Goal: Information Seeking & Learning: Learn about a topic

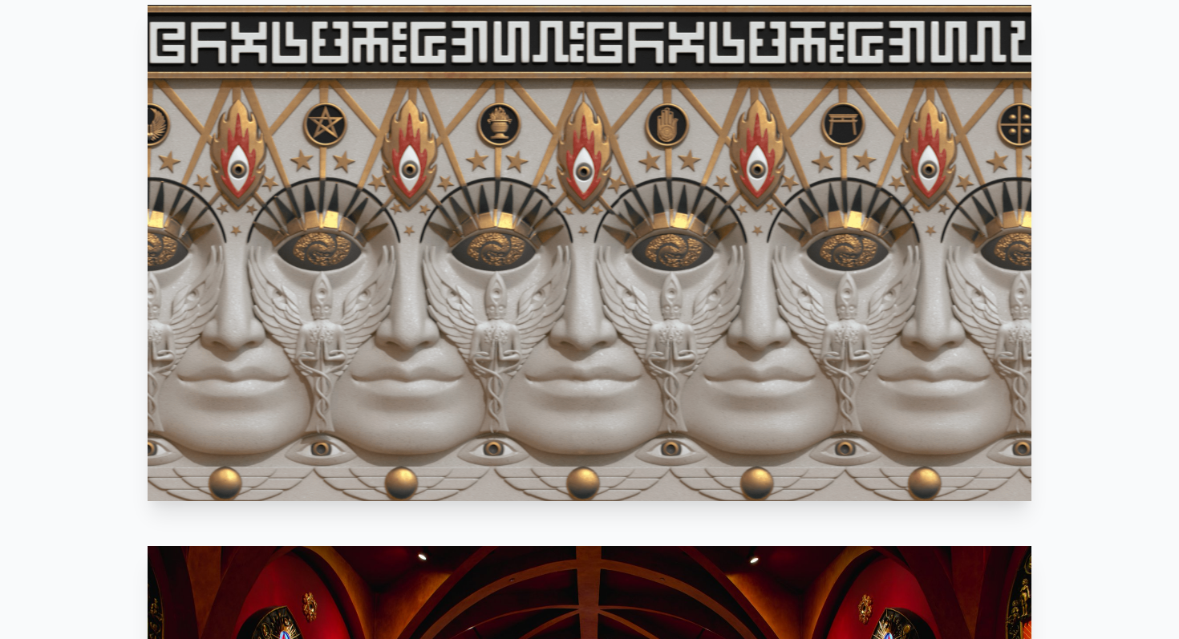
scroll to position [925, 0]
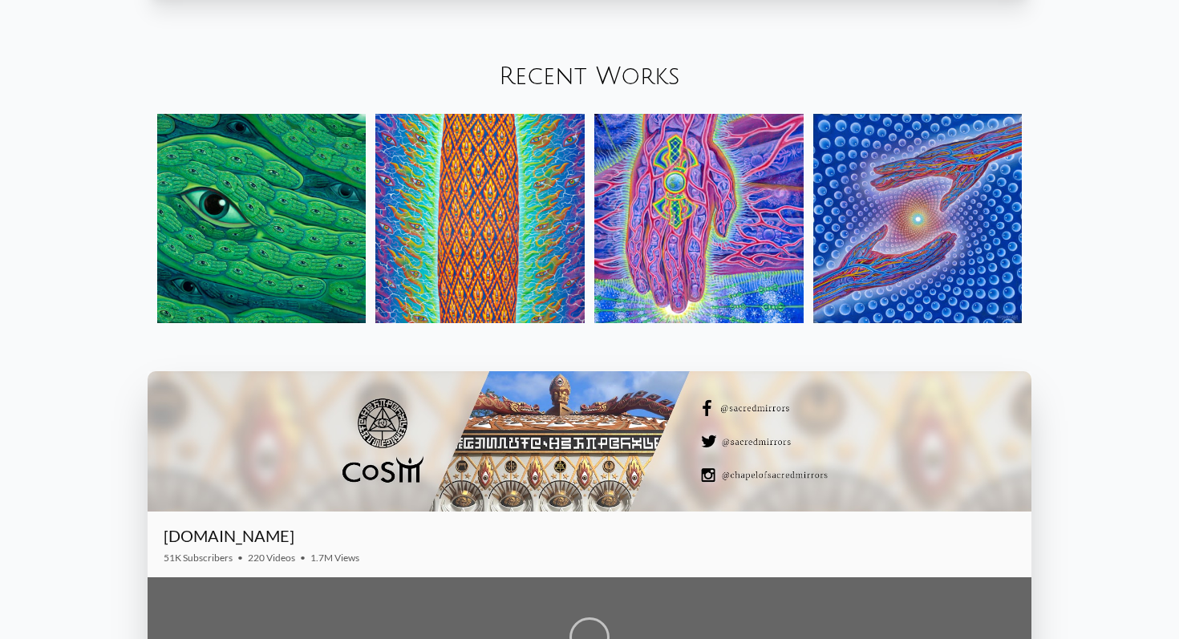
scroll to position [2005, 0]
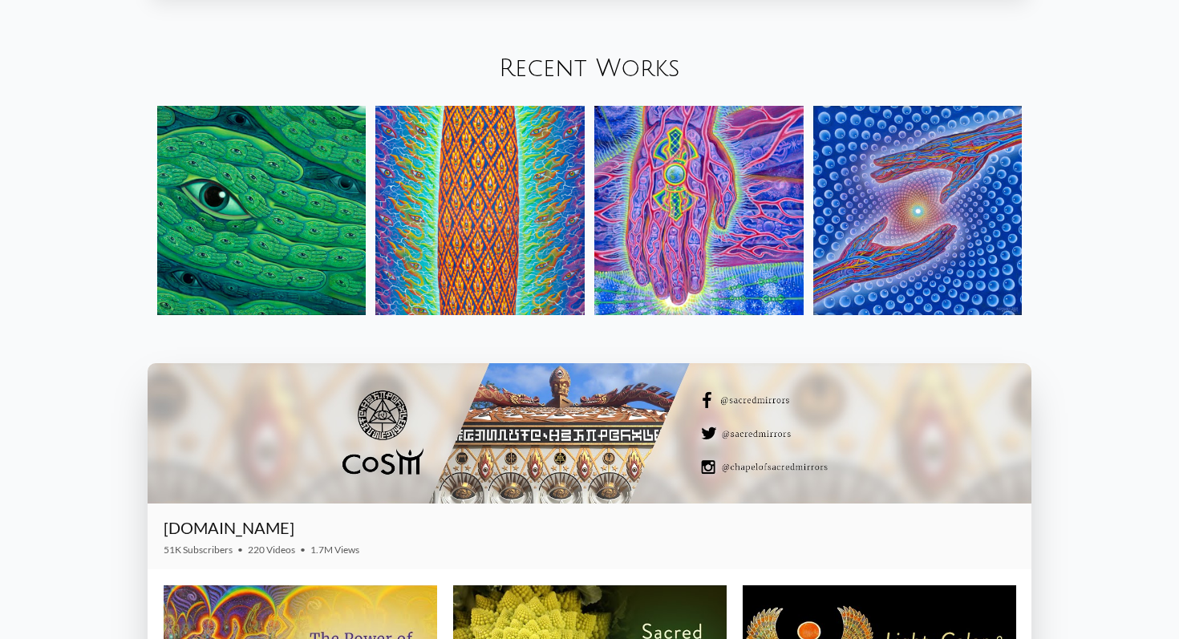
click at [463, 212] on img at bounding box center [479, 210] width 209 height 209
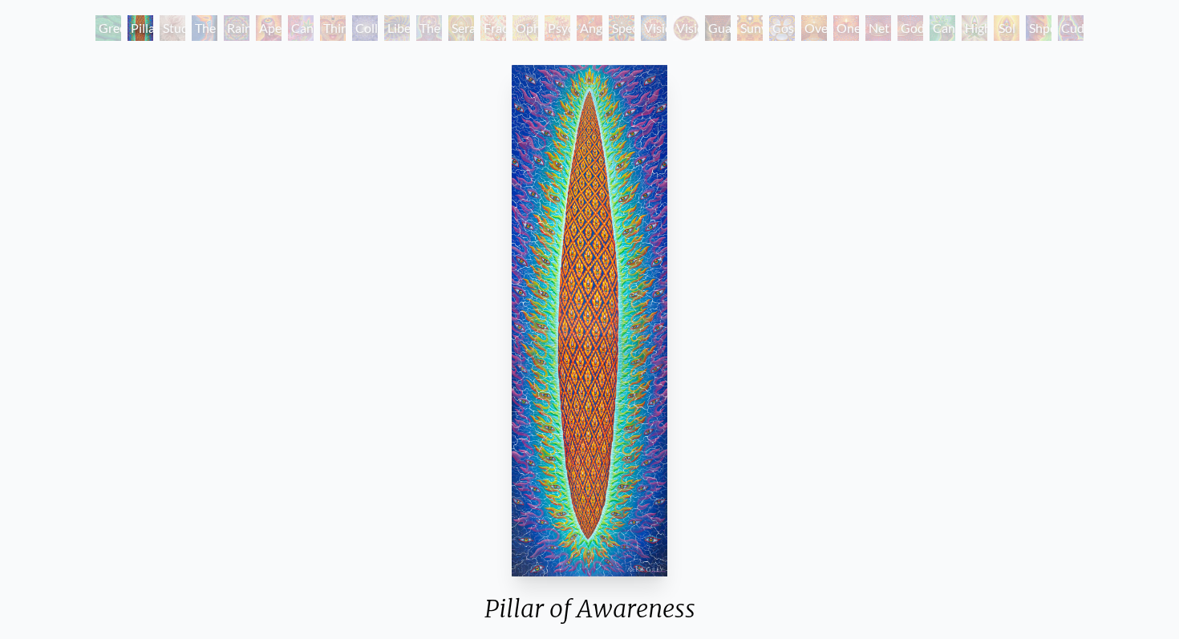
scroll to position [95, 0]
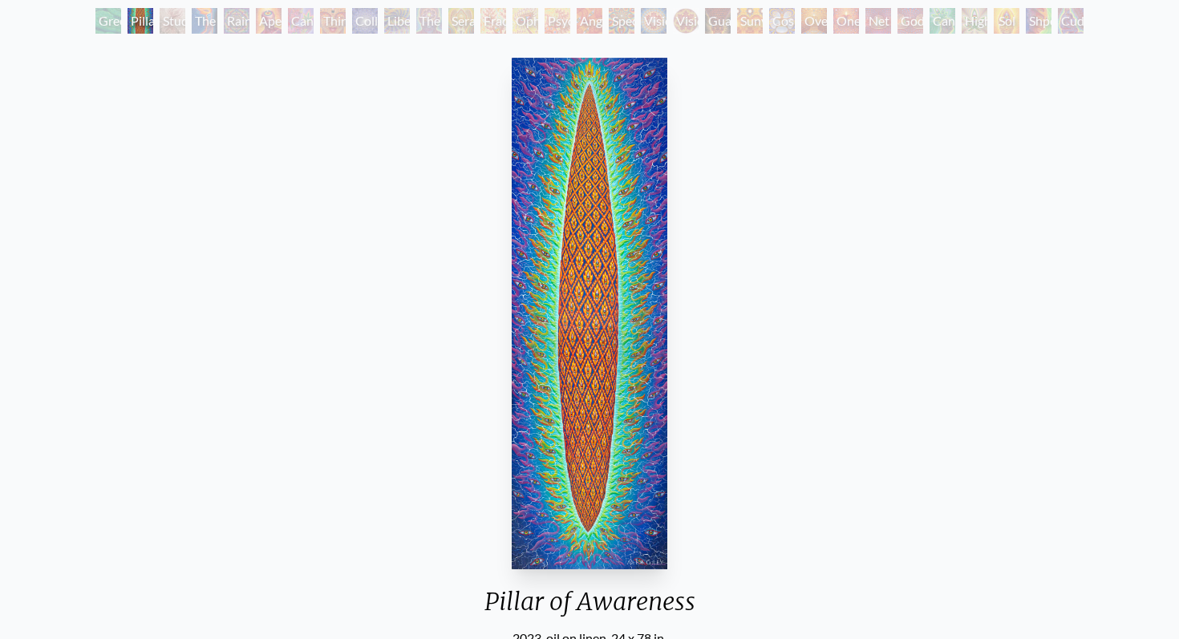
click at [177, 30] on div "Study for the Great Turn" at bounding box center [173, 21] width 26 height 26
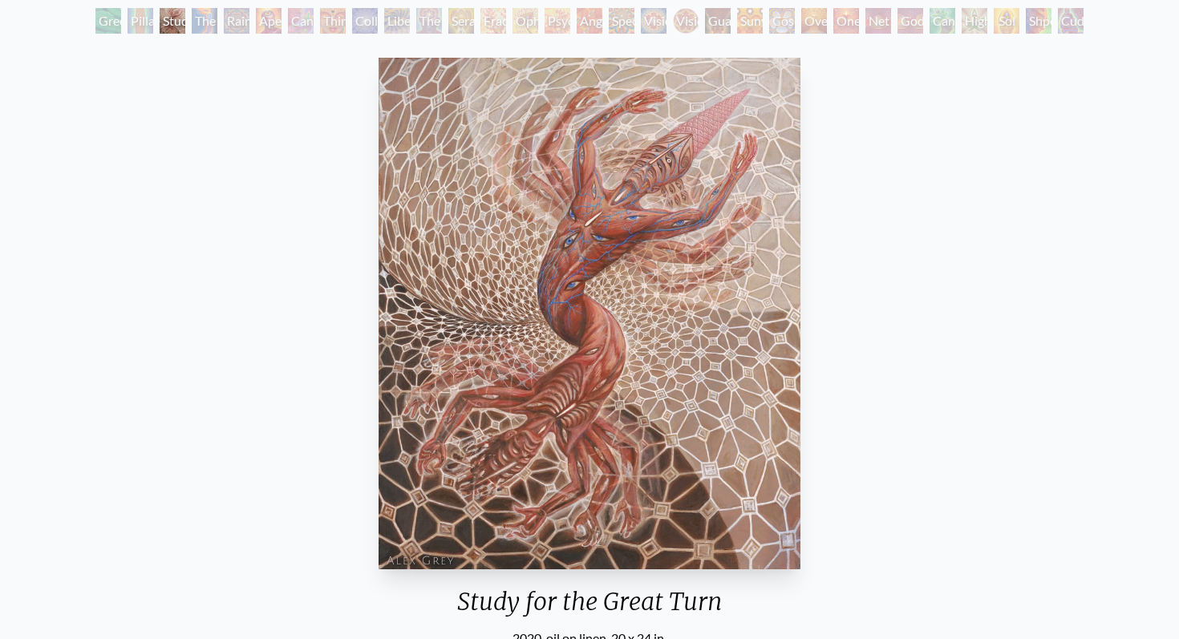
click at [217, 26] on div "The Torch" at bounding box center [205, 21] width 26 height 26
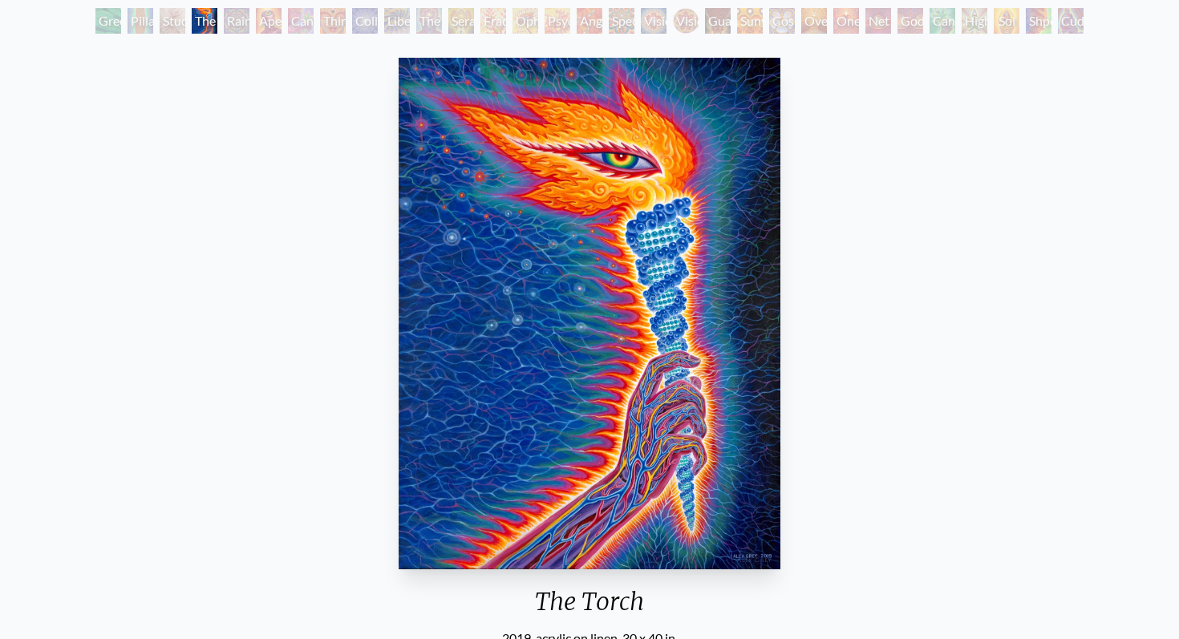
click at [240, 26] on div "Rainbow Eye Ripple" at bounding box center [237, 21] width 26 height 26
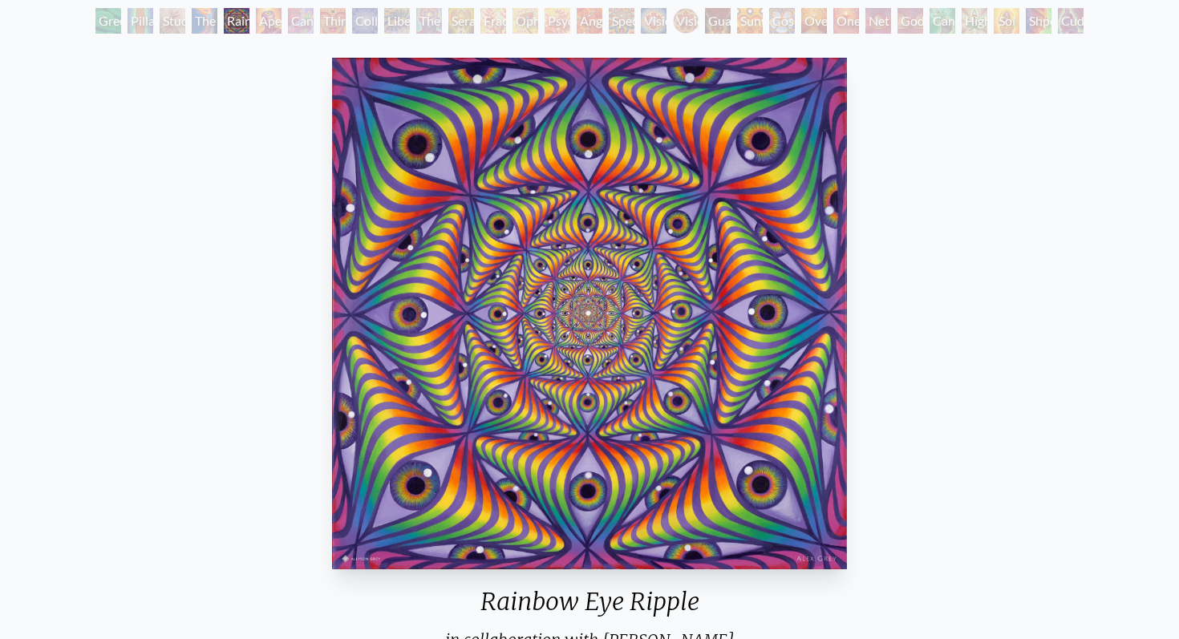
click at [271, 28] on div "Aperture" at bounding box center [269, 21] width 26 height 26
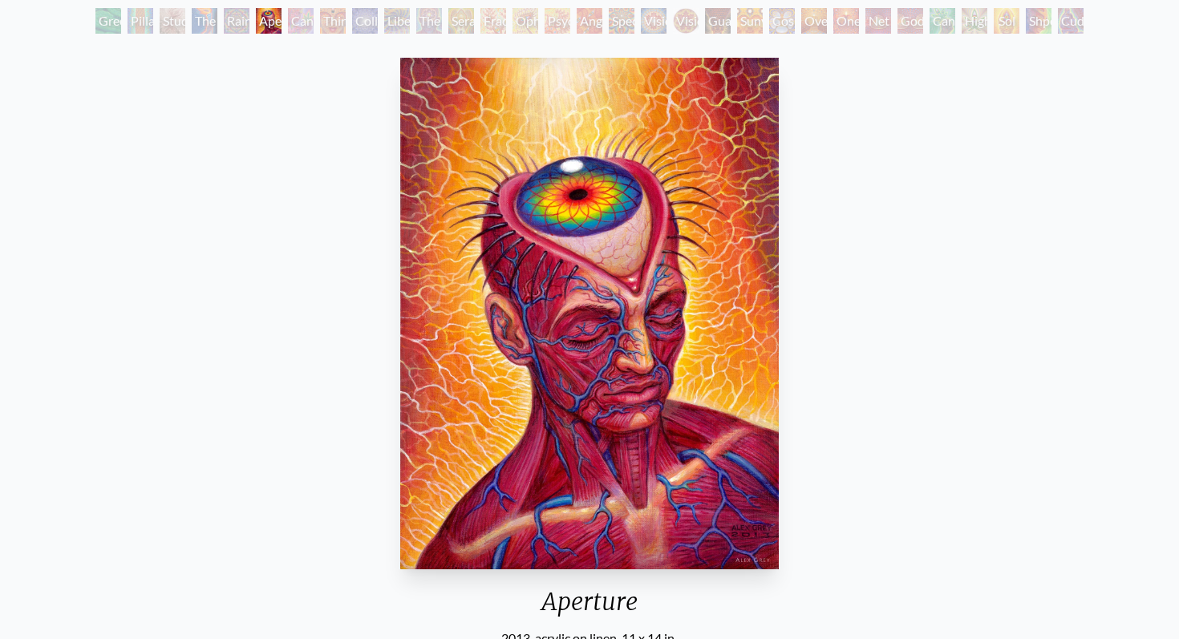
click at [301, 27] on div "Cannabis Sutra" at bounding box center [301, 21] width 26 height 26
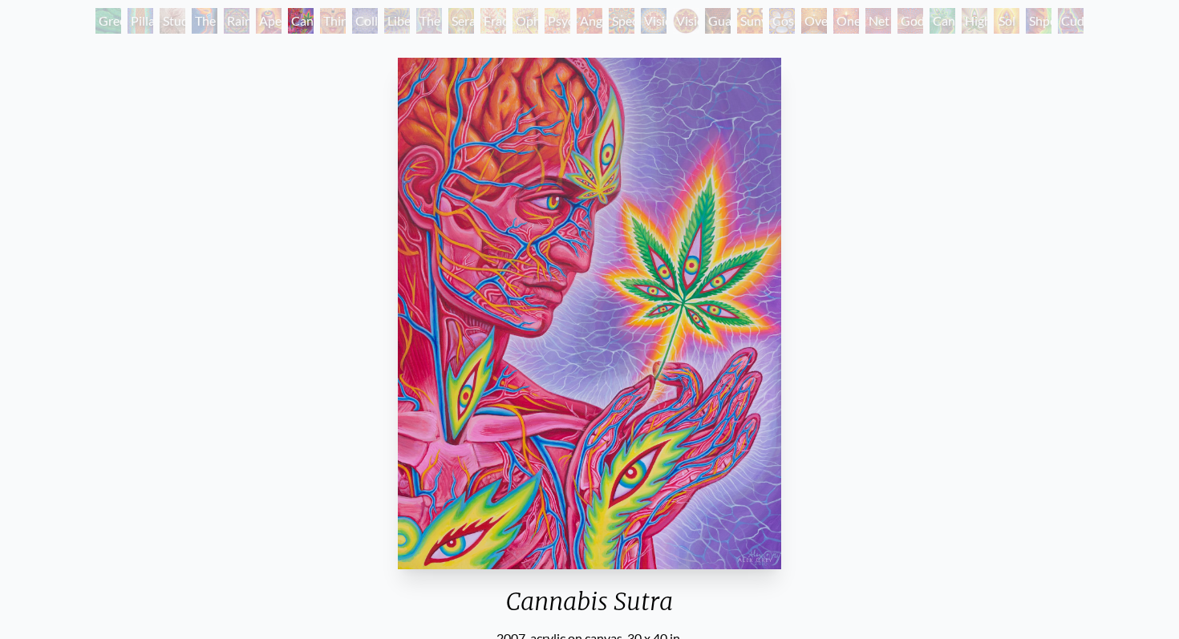
click at [336, 27] on div "Third Eye Tears of Joy" at bounding box center [333, 21] width 26 height 26
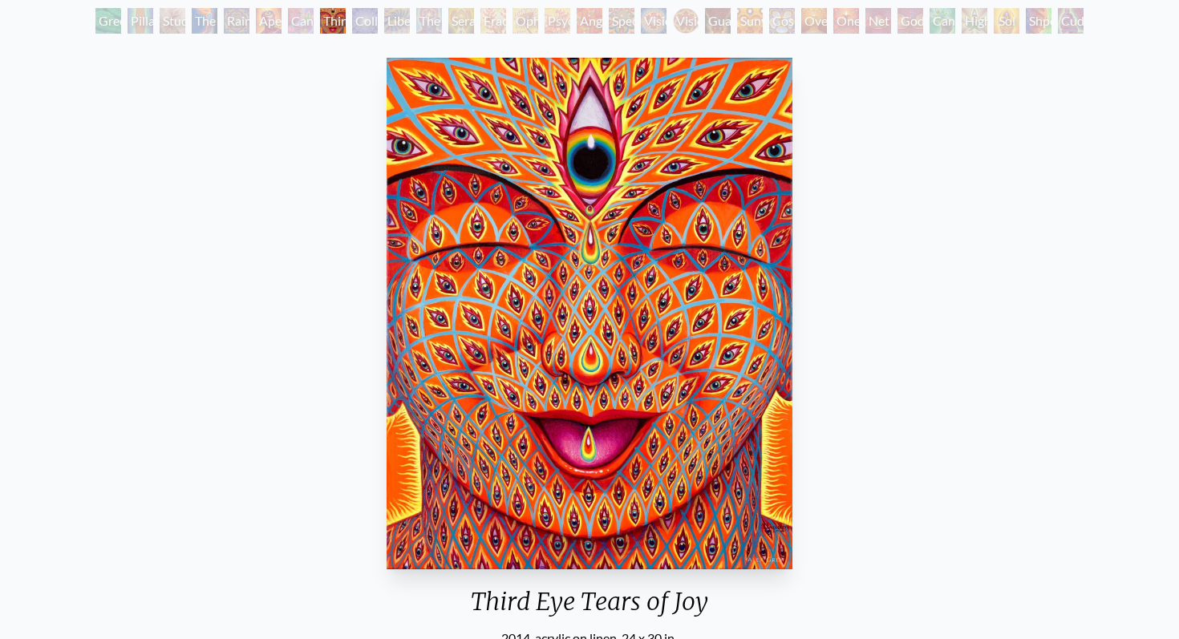
click at [368, 24] on div "Collective Vision" at bounding box center [365, 21] width 26 height 26
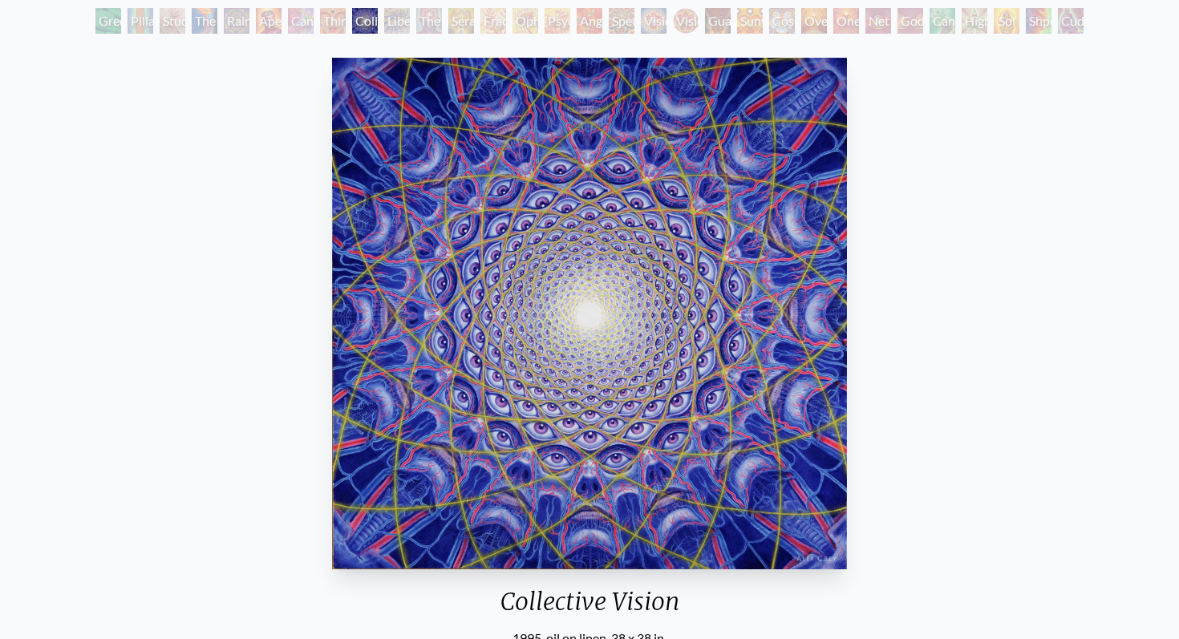
click at [398, 21] on div "Liberation Through Seeing" at bounding box center [397, 21] width 26 height 26
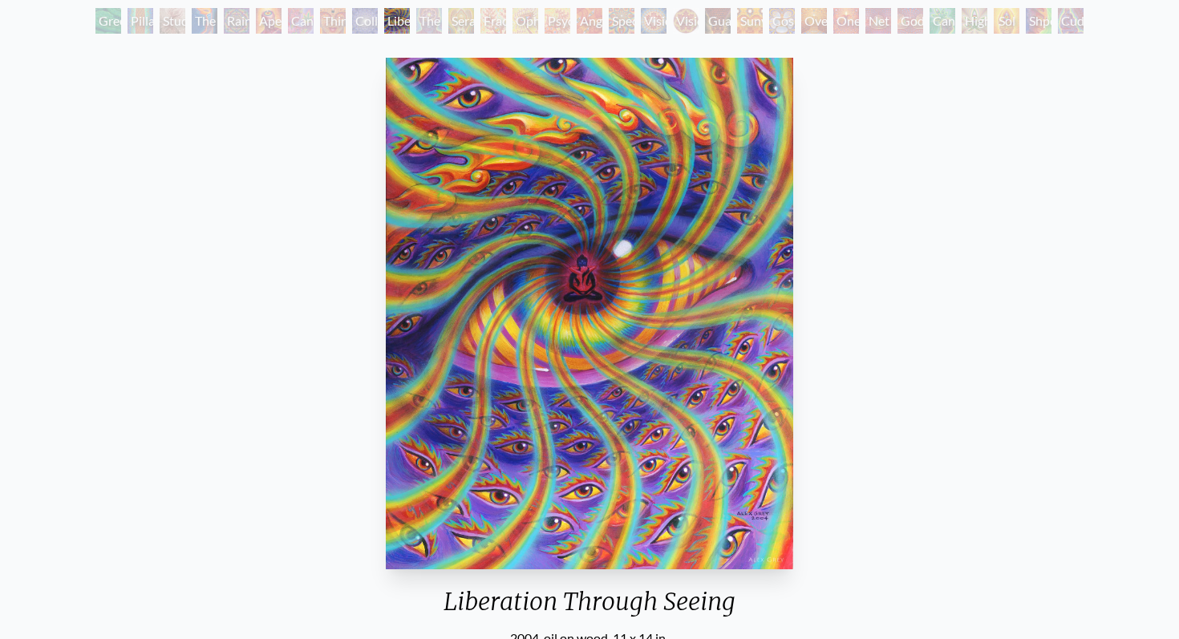
click at [425, 24] on div "The Seer" at bounding box center [429, 21] width 26 height 26
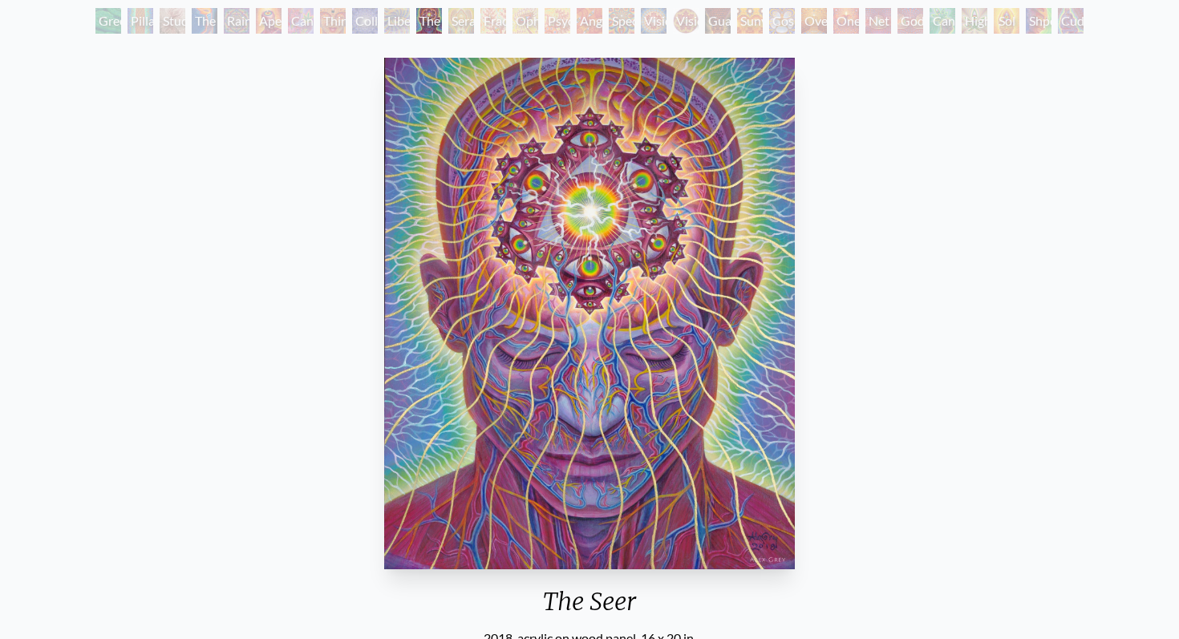
click at [463, 29] on div "Seraphic Transport Docking on the Third Eye" at bounding box center [461, 21] width 26 height 26
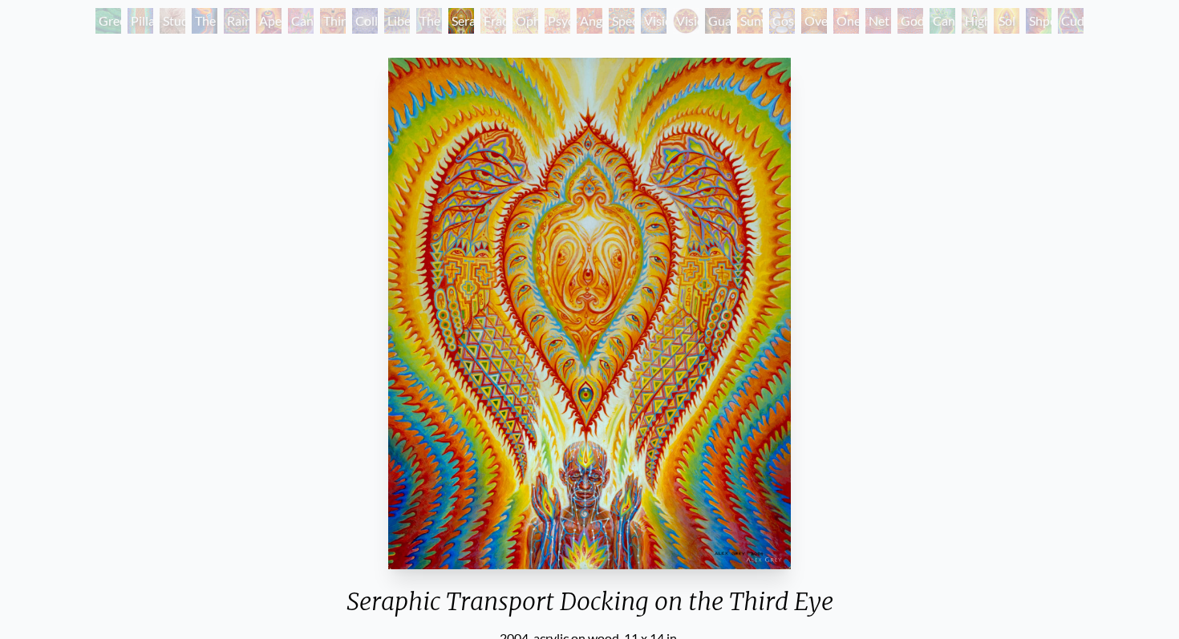
click at [492, 30] on div "Fractal Eyes" at bounding box center [493, 21] width 26 height 26
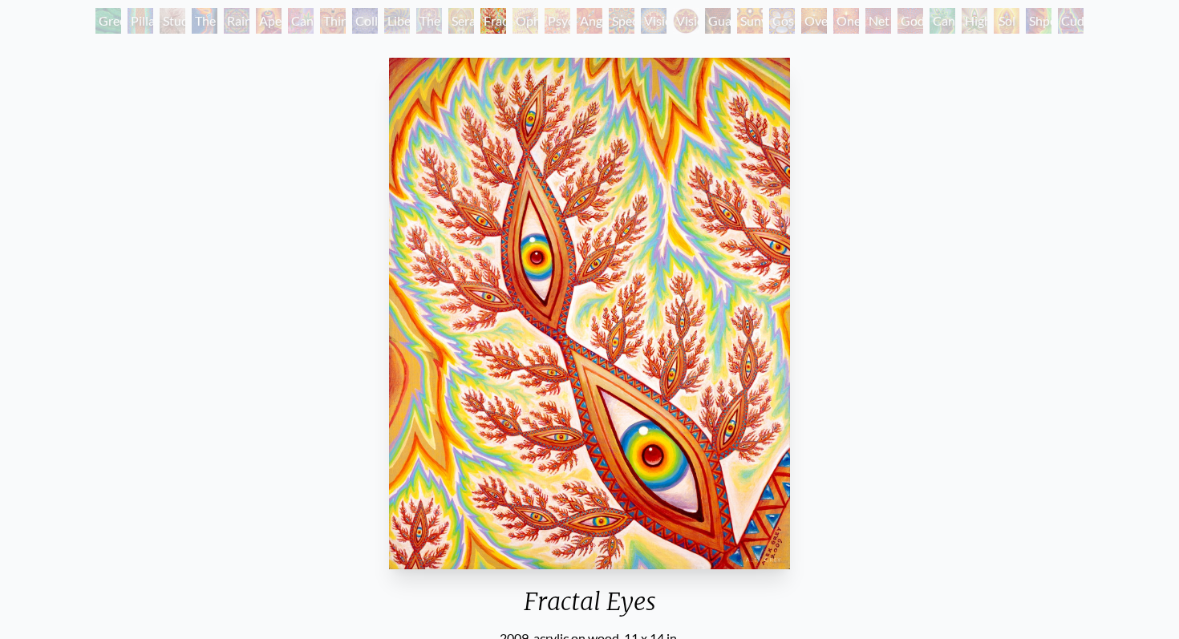
click at [459, 24] on div "Seraphic Transport Docking on the Third Eye" at bounding box center [461, 21] width 26 height 26
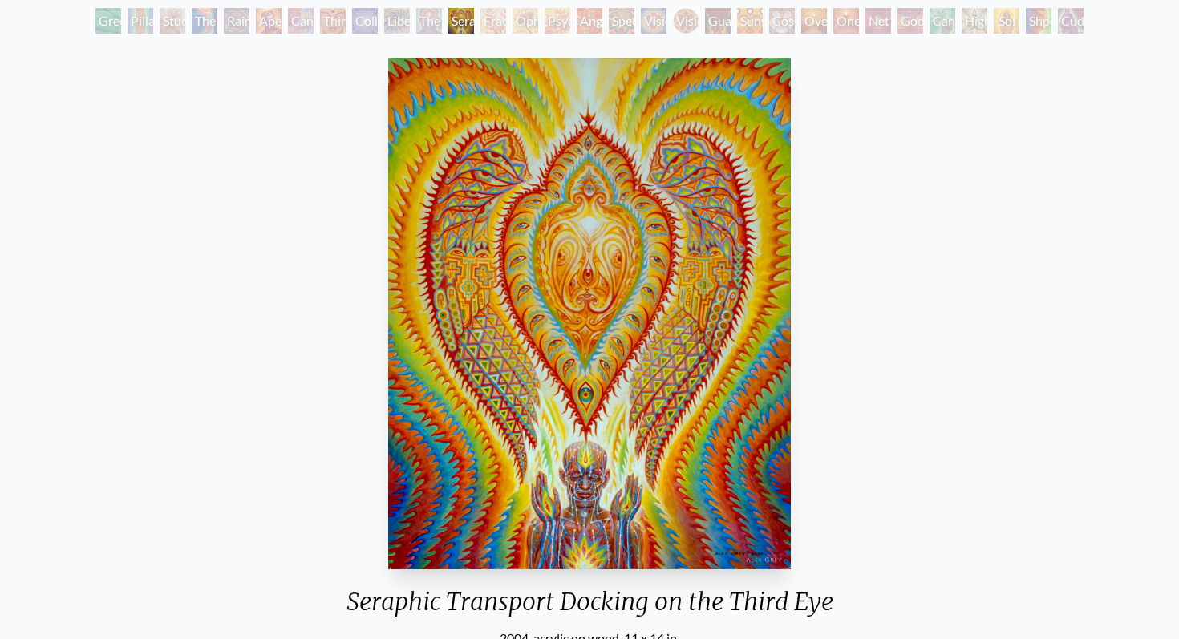
click at [524, 27] on div "Ophanic Eyelash" at bounding box center [525, 21] width 26 height 26
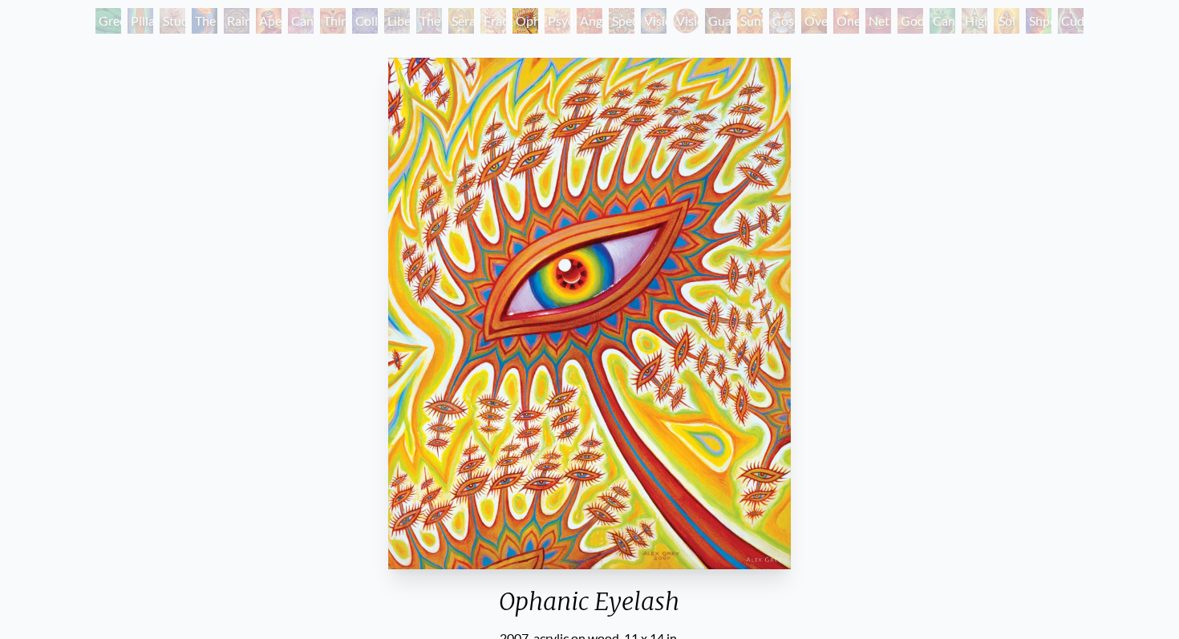
click at [589, 21] on div "Angel Skin" at bounding box center [590, 21] width 26 height 26
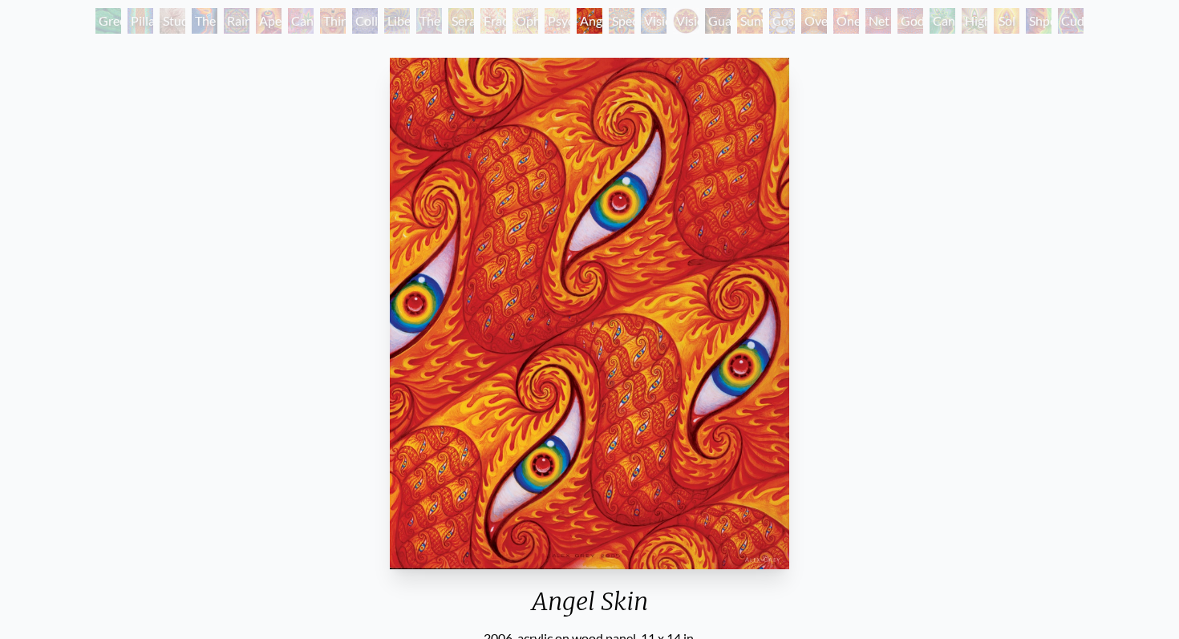
click at [625, 24] on div "Spectral Lotus" at bounding box center [622, 21] width 26 height 26
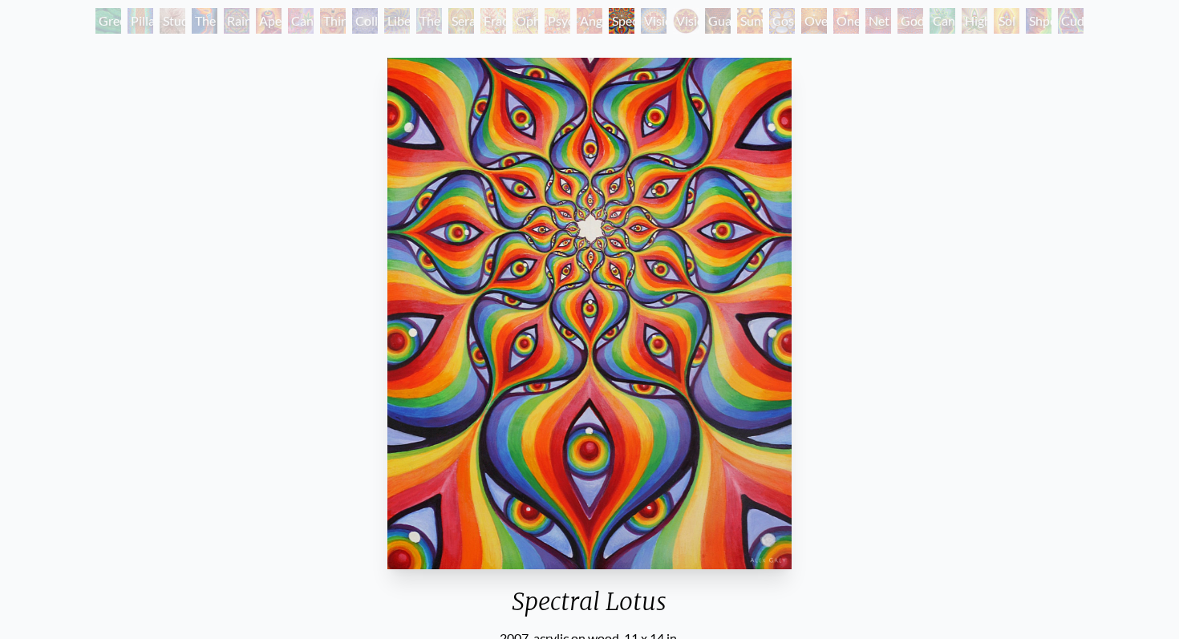
click at [666, 15] on div "Vision Crystal" at bounding box center [654, 21] width 26 height 26
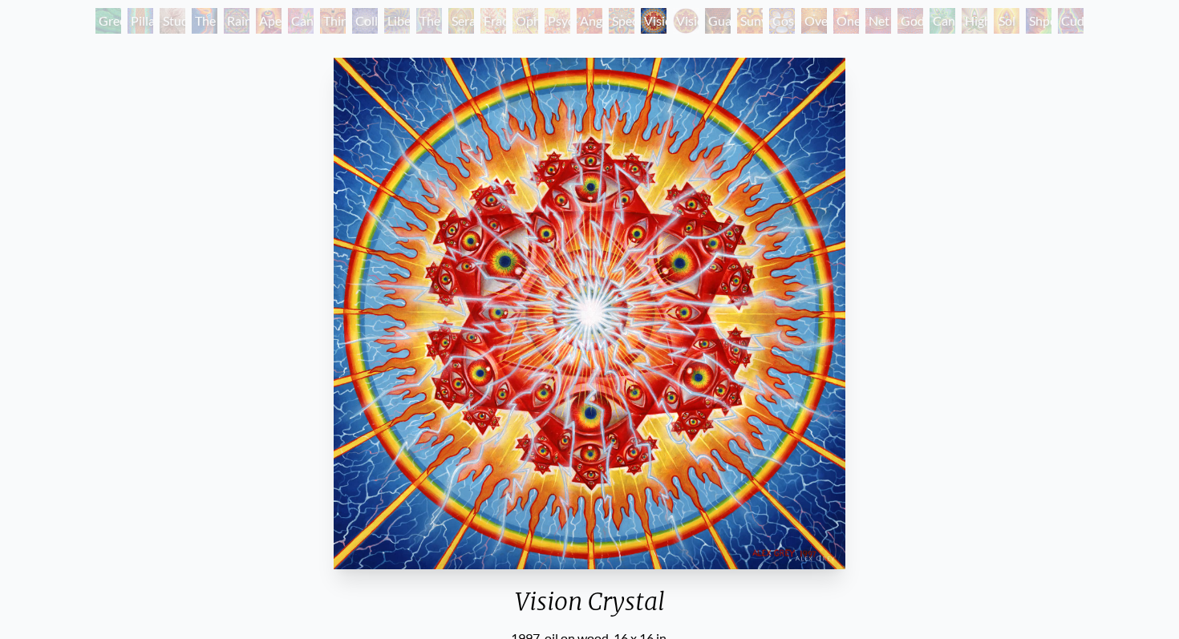
click at [712, 19] on div "Guardian of Infinite Vision" at bounding box center [718, 21] width 26 height 26
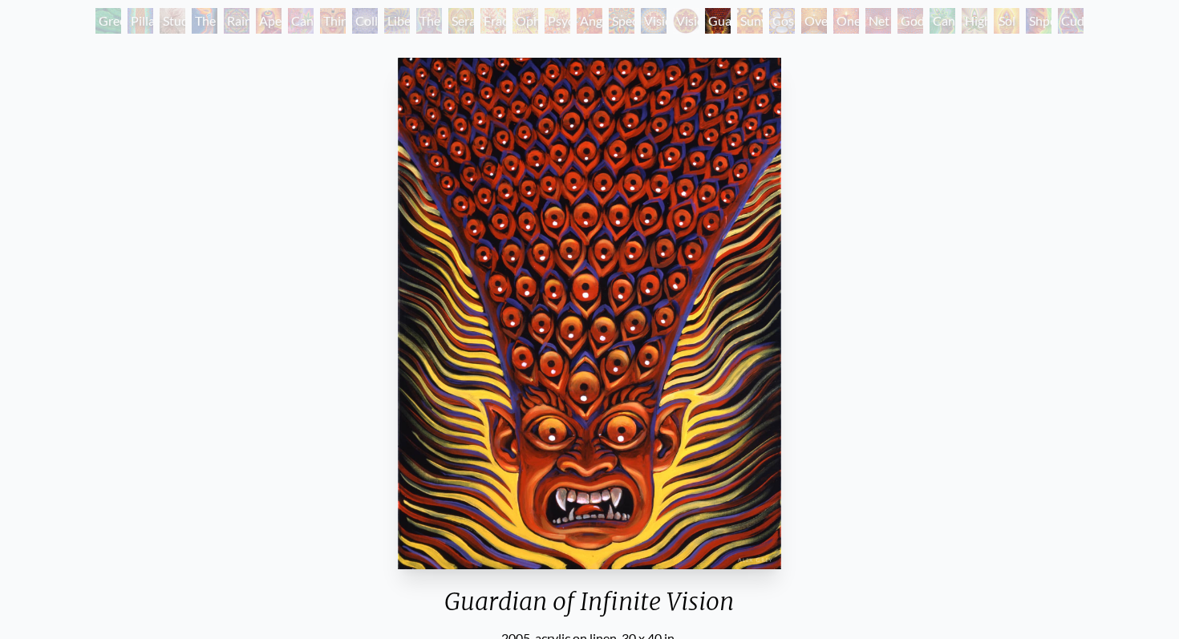
click at [624, 14] on div "Spectral Lotus" at bounding box center [622, 21] width 26 height 26
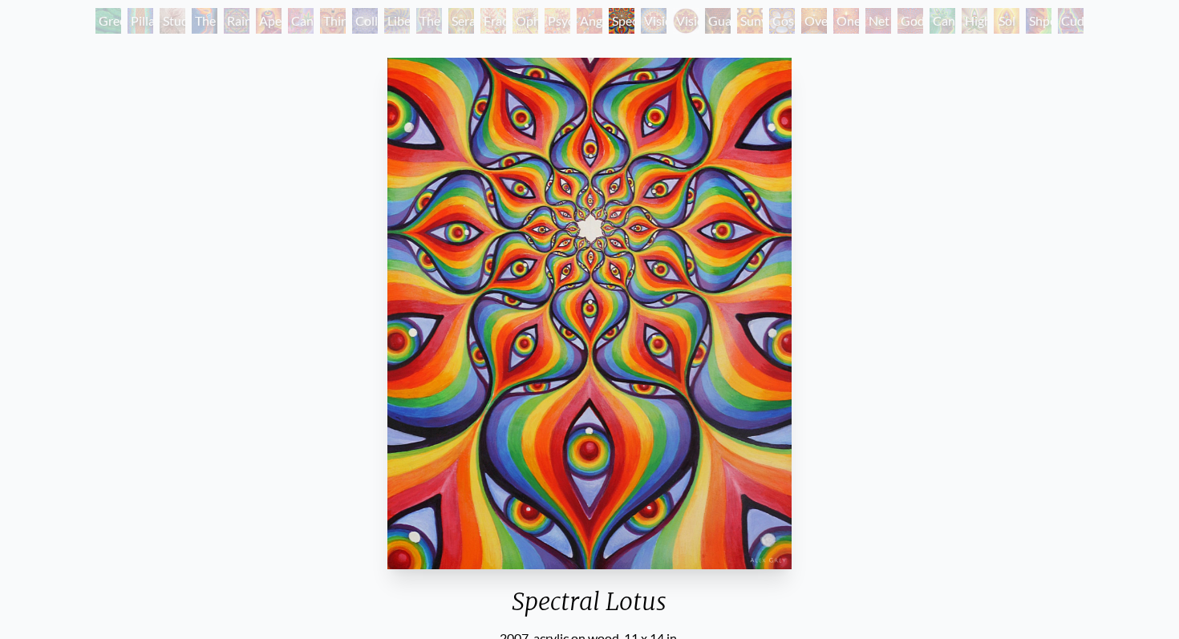
click at [659, 26] on div "Vision Crystal" at bounding box center [654, 21] width 26 height 26
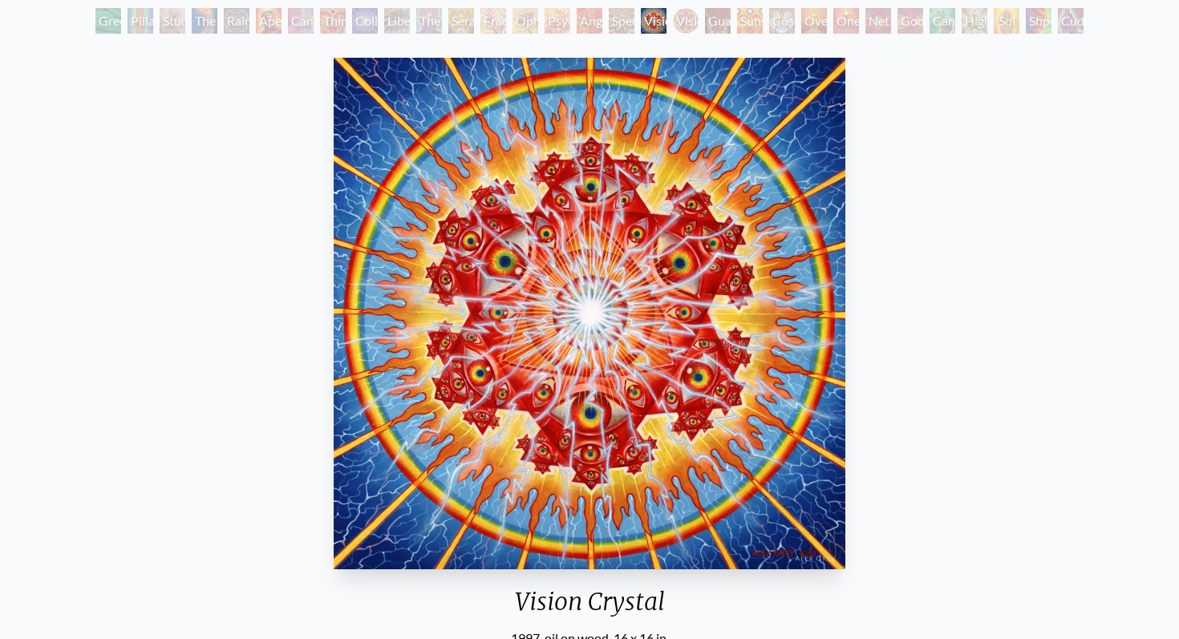
click at [679, 15] on div "Vision [PERSON_NAME]" at bounding box center [686, 21] width 26 height 26
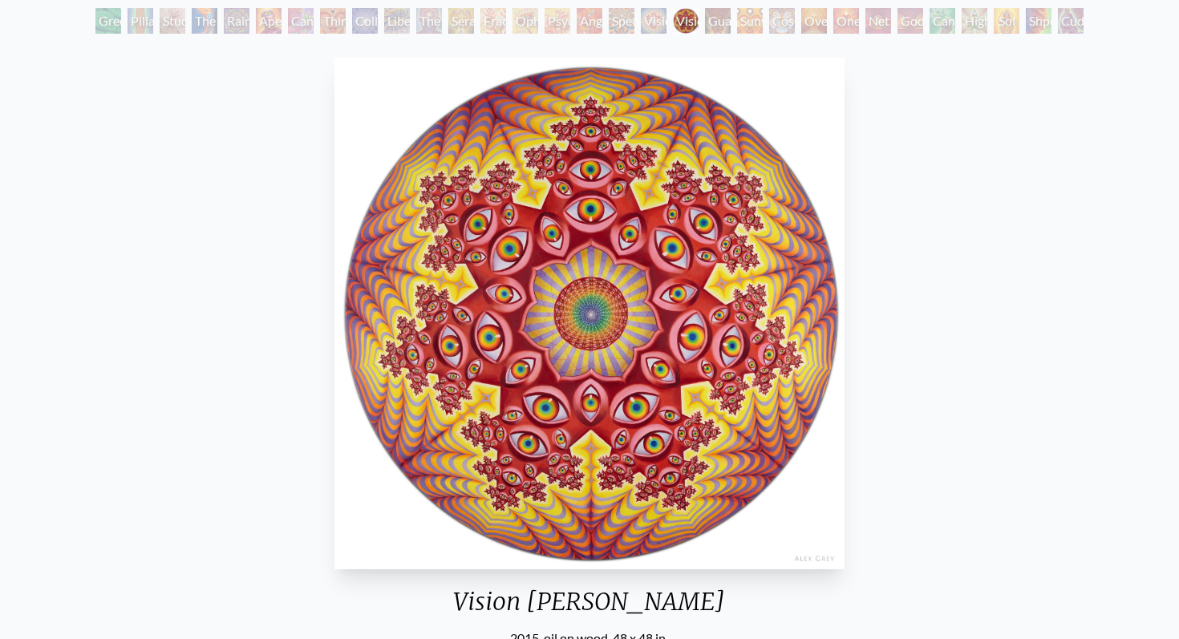
click at [719, 21] on div "Guardian of Infinite Vision" at bounding box center [718, 21] width 26 height 26
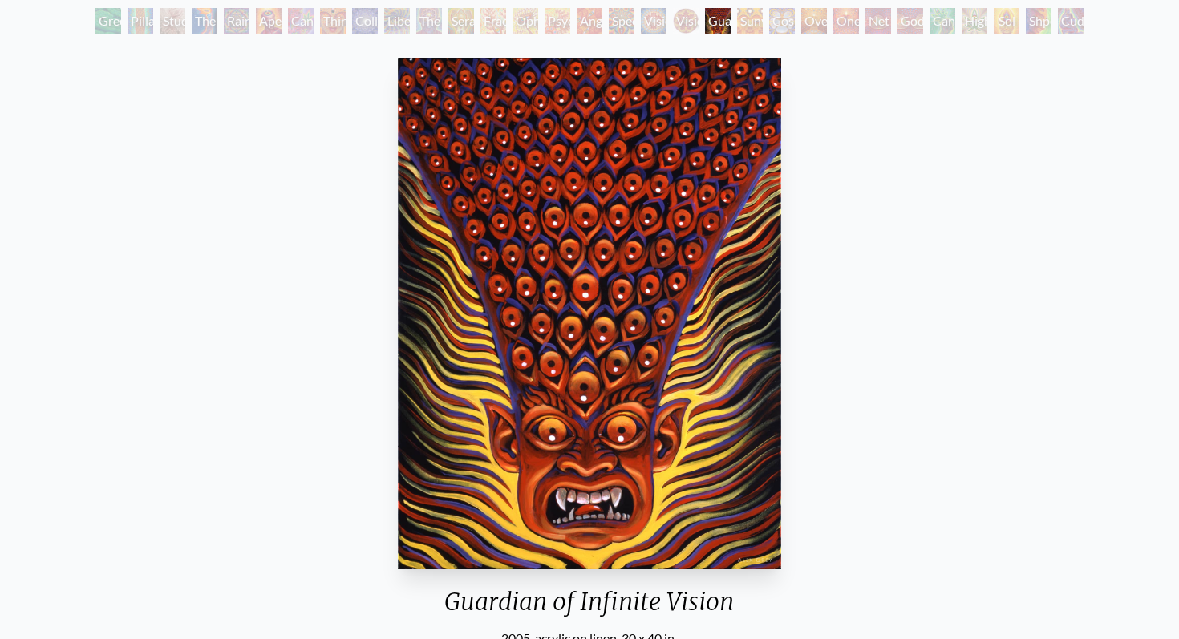
click at [752, 24] on div "Sunyata" at bounding box center [750, 21] width 26 height 26
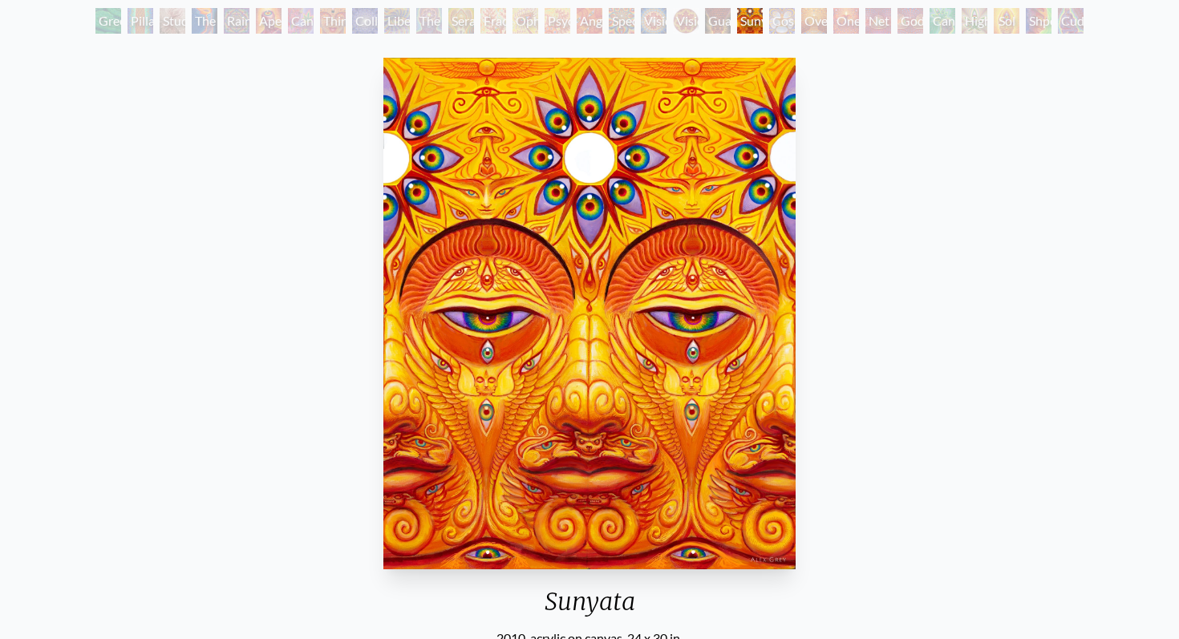
click at [771, 63] on img "21 / 31" at bounding box center [589, 314] width 413 height 512
click at [786, 26] on div "Cosmic Elf" at bounding box center [782, 21] width 26 height 26
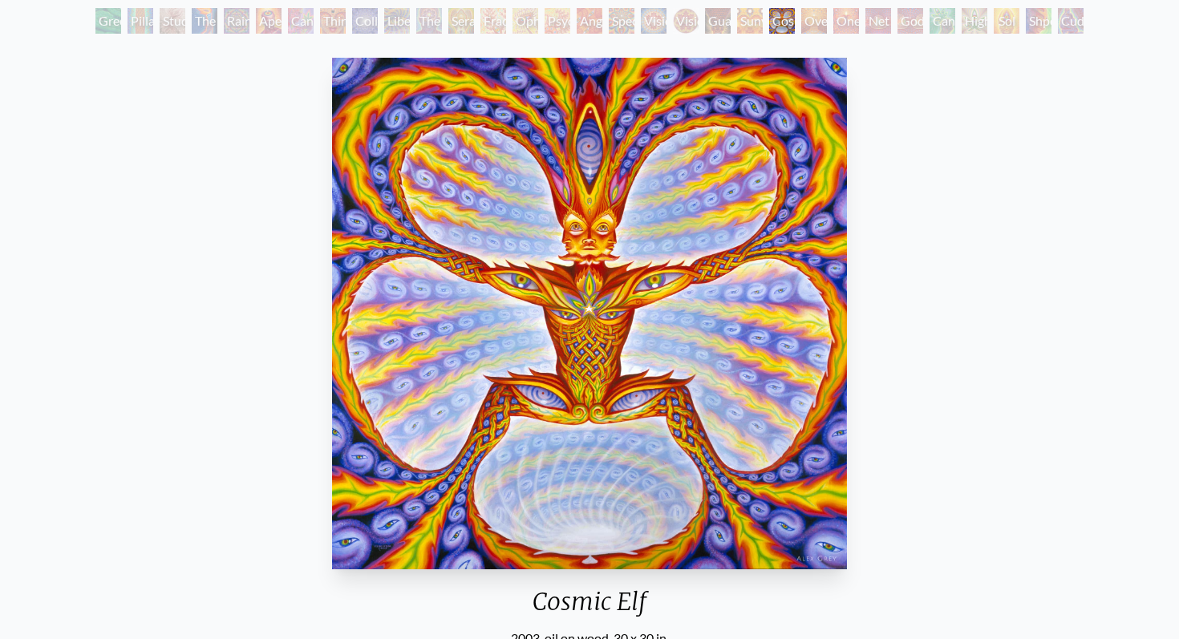
click at [807, 20] on div "Oversoul" at bounding box center [814, 21] width 26 height 26
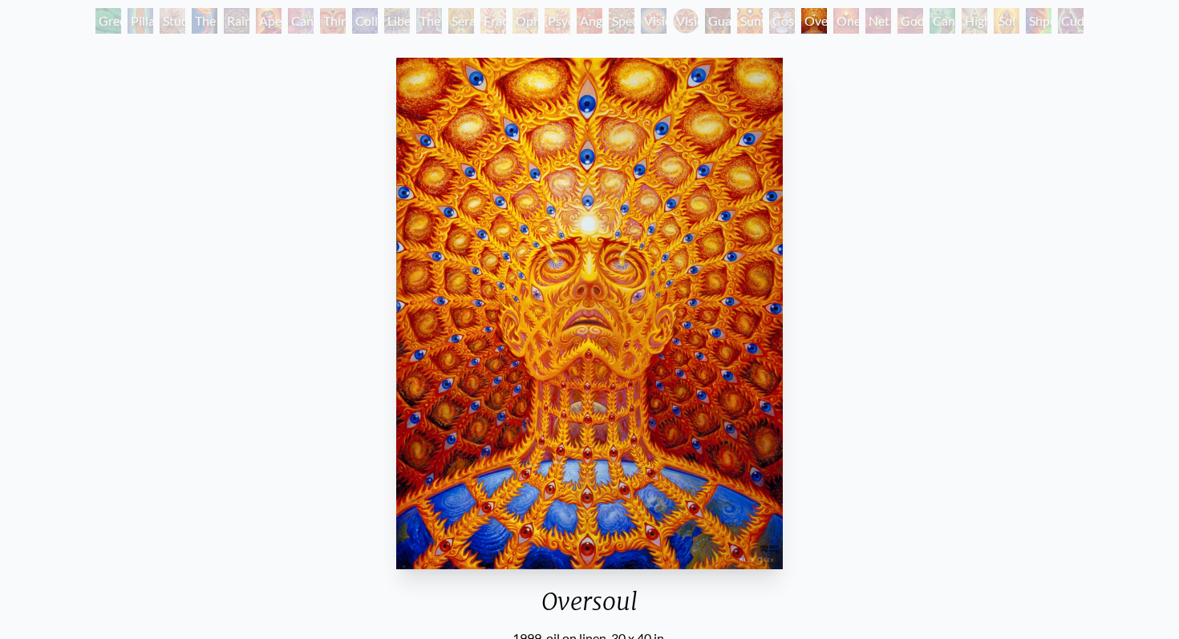
click at [1139, 34] on div "Green Hand Pillar of Awareness Study for the Great Turn The Torch Rainbow Eye R…" at bounding box center [589, 23] width 1179 height 30
click at [816, 62] on div "Oversoul 1999, oil on linen, 30 x 40 in. Visit the CoSM Shop Oversoul - Magnet" at bounding box center [589, 586] width 1153 height 1071
click at [1137, 54] on div "Oversoul 1999, oil on linen, 30 x 40 in. Visit the CoSM Shop Oversoul - Magnet" at bounding box center [589, 586] width 1153 height 1071
click at [876, 403] on div "Oversoul 1999, oil on linen, 30 x 40 in. Visit the CoSM Shop Oversoul - Magnet" at bounding box center [589, 586] width 1153 height 1071
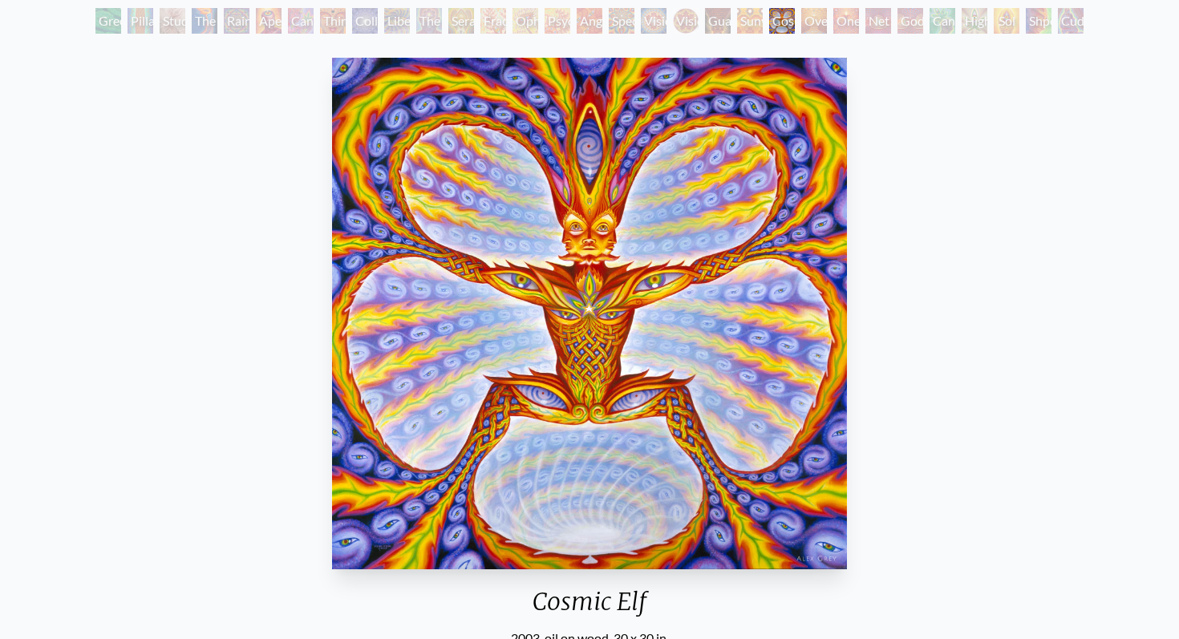
click at [840, 14] on div "One" at bounding box center [846, 21] width 26 height 26
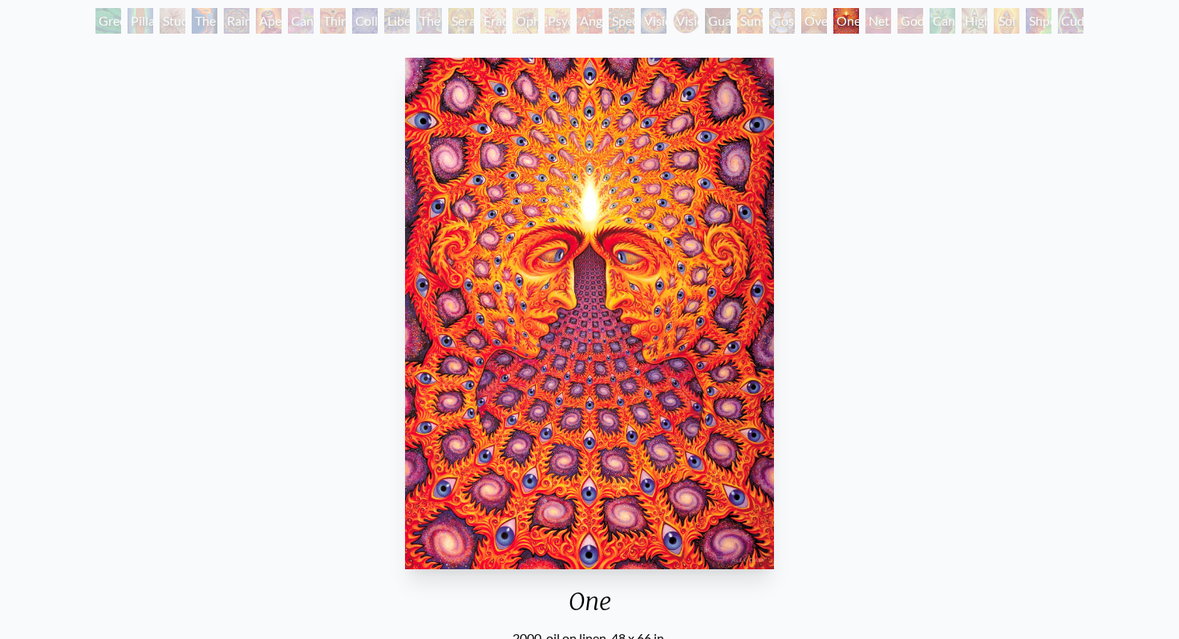
click at [801, 176] on div "One 2000, oil on linen, 48 x 66 in. Visit the CoSM Shop Every Moment - Bumper S…" at bounding box center [589, 586] width 1153 height 1071
click at [723, 179] on img "24 / 31" at bounding box center [590, 314] width 370 height 512
click at [782, 18] on div "Cosmic Elf" at bounding box center [782, 21] width 26 height 26
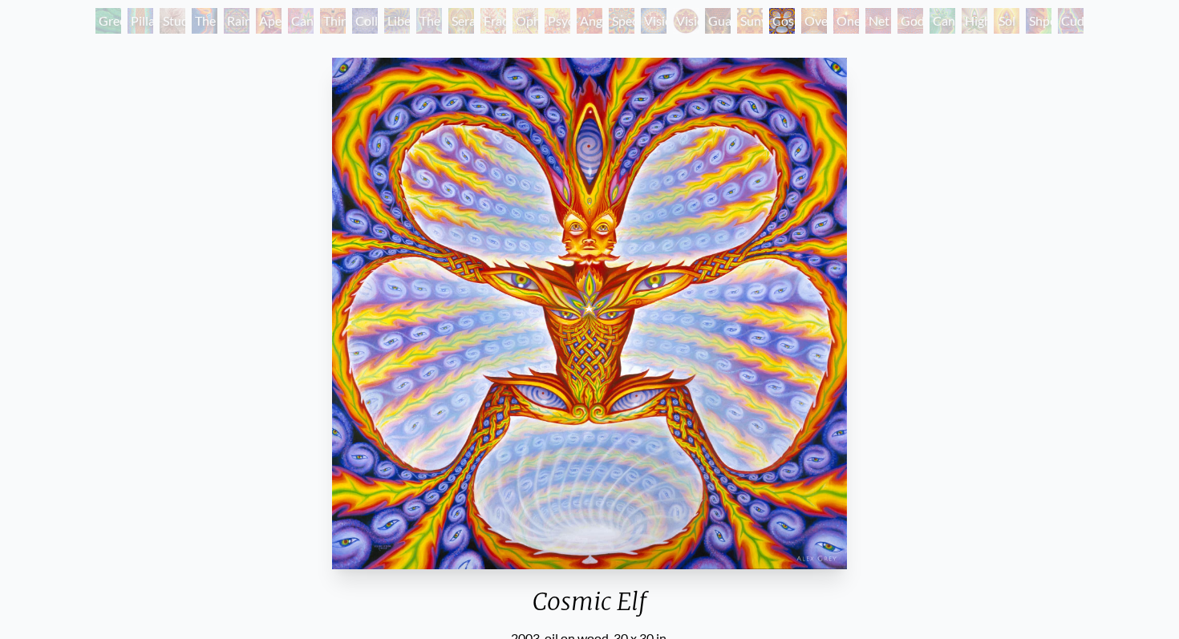
click at [1131, 36] on div "Green Hand Pillar of Awareness Study for the Great Turn The Torch Rainbow Eye R…" at bounding box center [589, 23] width 1179 height 30
click at [942, 438] on div "Cosmic Elf 2003, oil on wood, 30 x 30 in. Visit the CoSM Shop Cosmic Elf - Canv…" at bounding box center [589, 586] width 1153 height 1071
click at [921, 448] on div "Cosmic Elf 2003, oil on wood, 30 x 30 in. Visit the CoSM Shop Cosmic Elf - Canv…" at bounding box center [589, 586] width 1153 height 1071
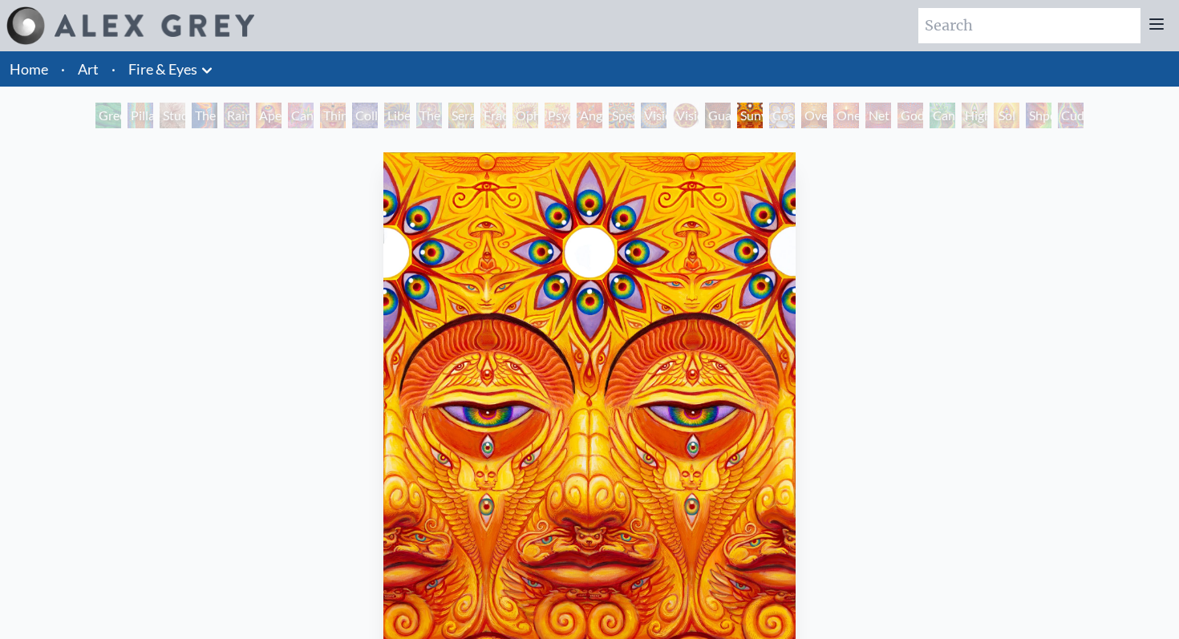
click at [929, 114] on div "Cannafist" at bounding box center [942, 116] width 26 height 26
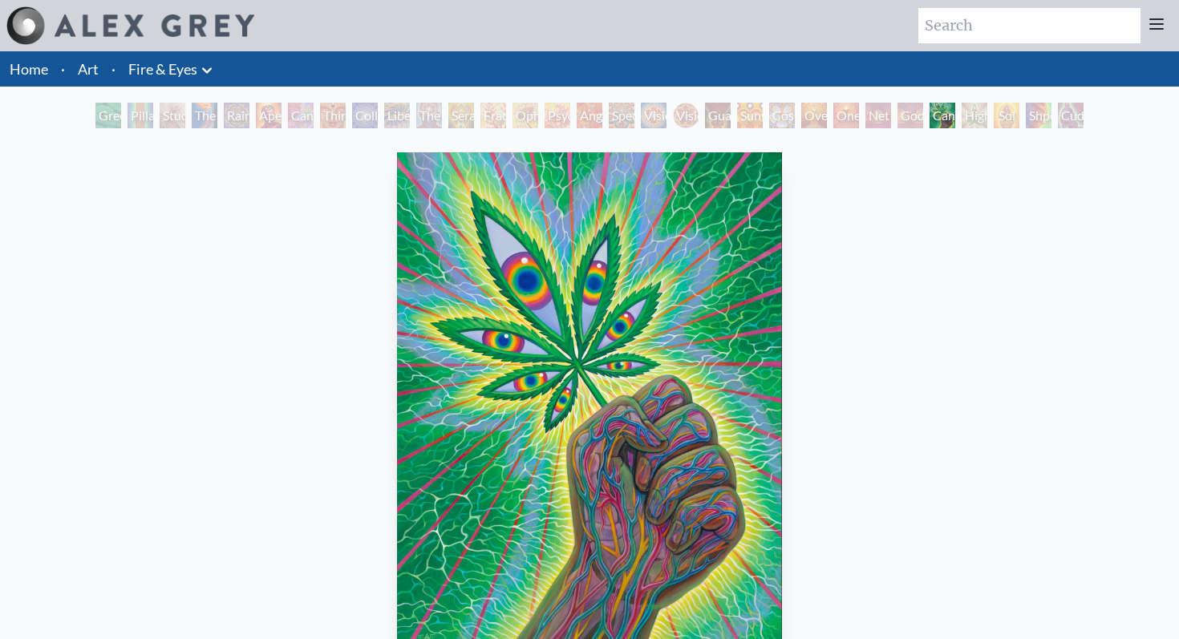
click at [897, 117] on div "Godself" at bounding box center [910, 116] width 26 height 26
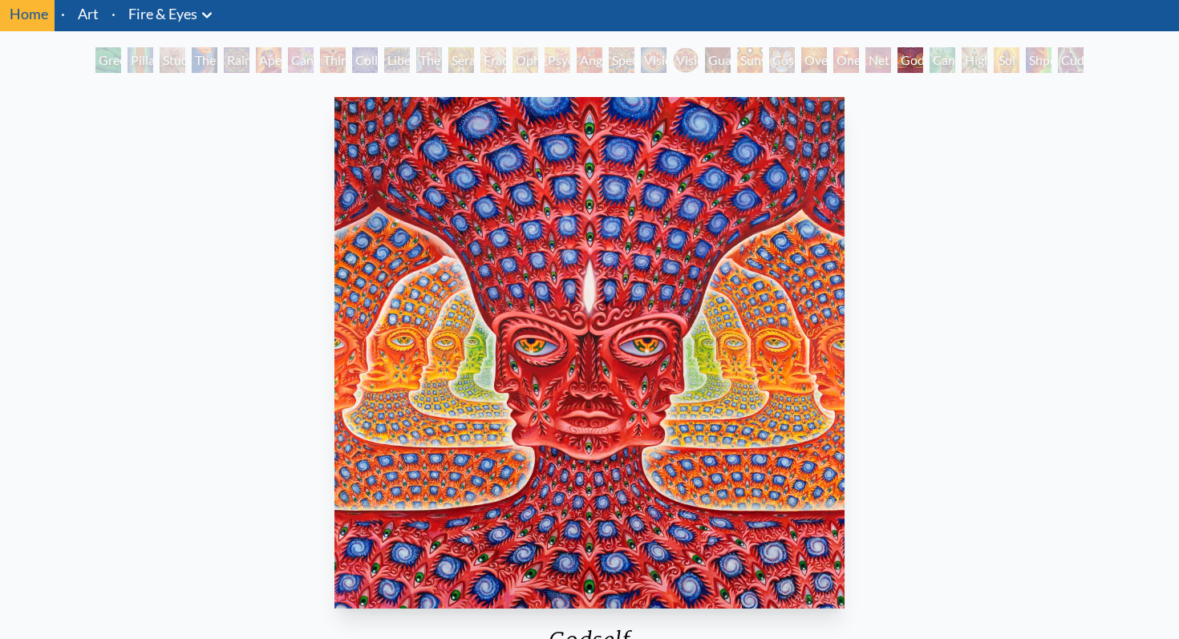
scroll to position [67, 0]
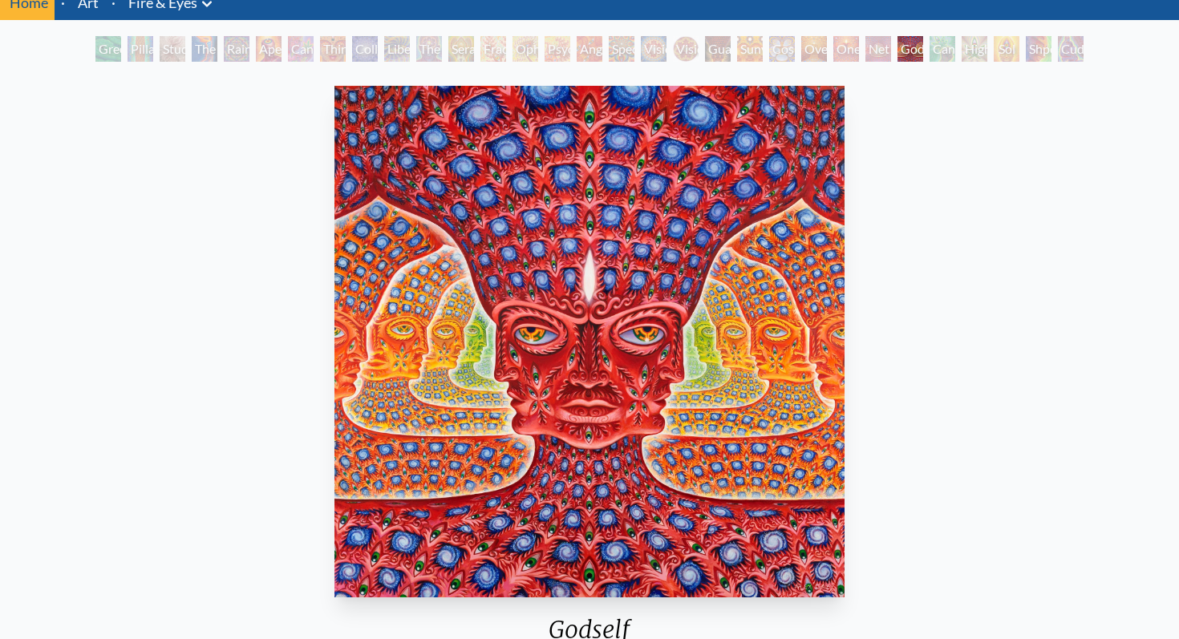
click at [767, 405] on img "26 / 31" at bounding box center [589, 342] width 510 height 512
click at [767, 55] on div "Green Hand Pillar of Awareness Study for the Great Turn The Torch Rainbow Eye R…" at bounding box center [589, 51] width 994 height 30
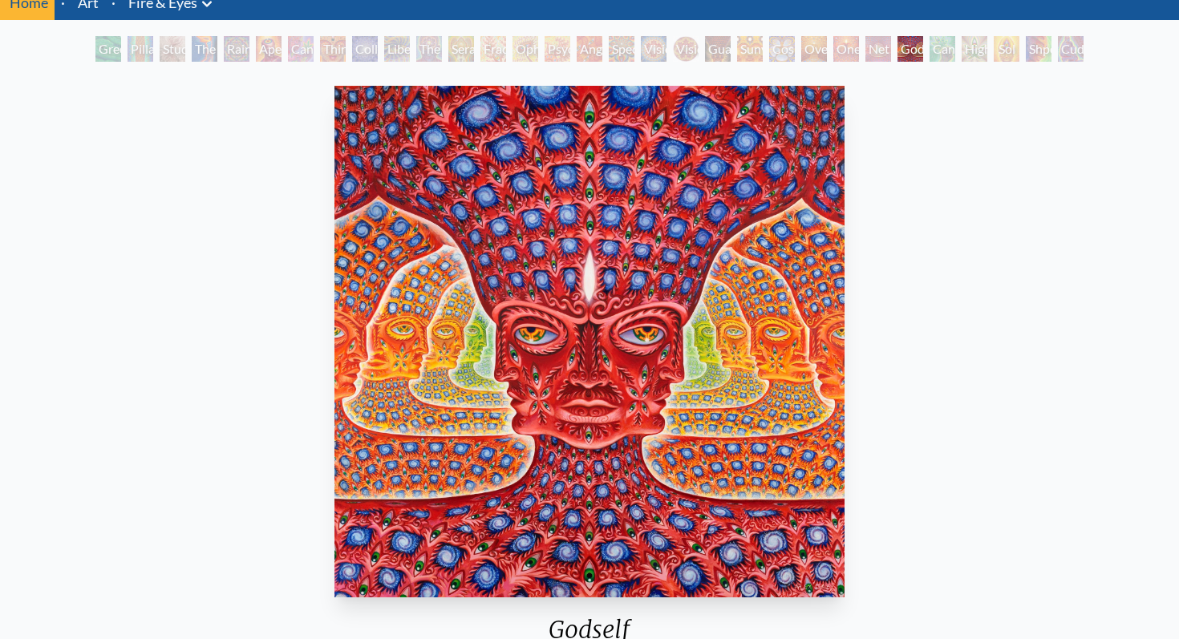
click at [776, 56] on div "Cosmic Elf" at bounding box center [782, 49] width 26 height 26
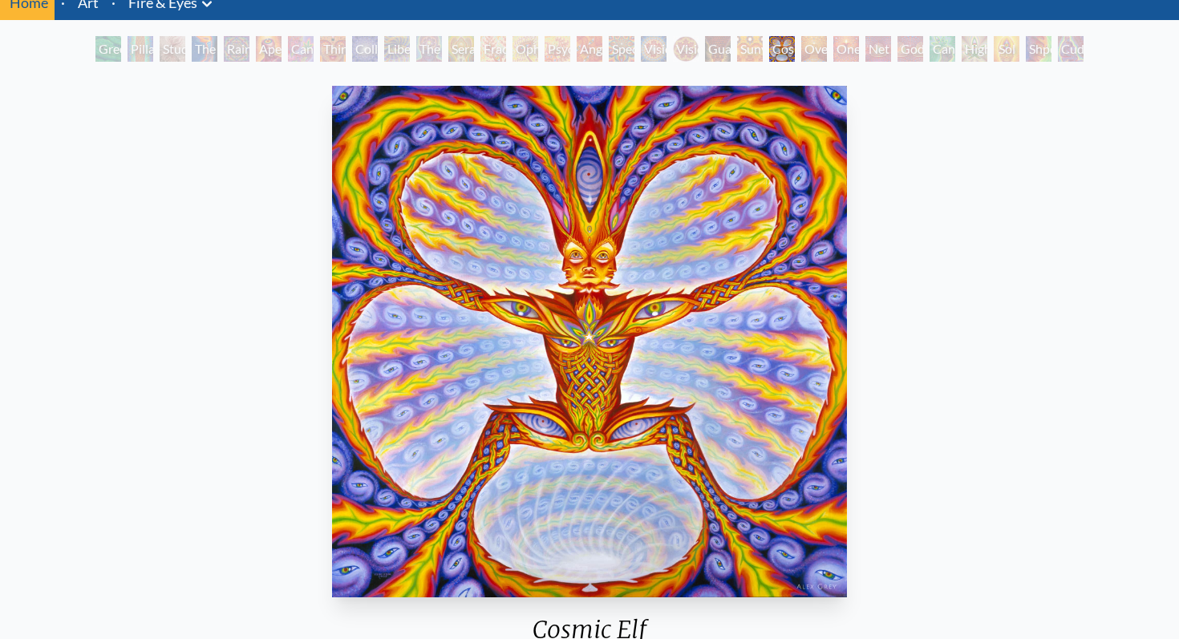
click at [789, 273] on img "22 / 31" at bounding box center [589, 342] width 515 height 512
click at [896, 474] on div "Cosmic Elf 2003, oil on wood, 30 x 30 in. Visit the CoSM Shop Cosmic Elf - Canv…" at bounding box center [589, 614] width 1153 height 1071
click at [754, 111] on img "22 / 31" at bounding box center [589, 342] width 515 height 512
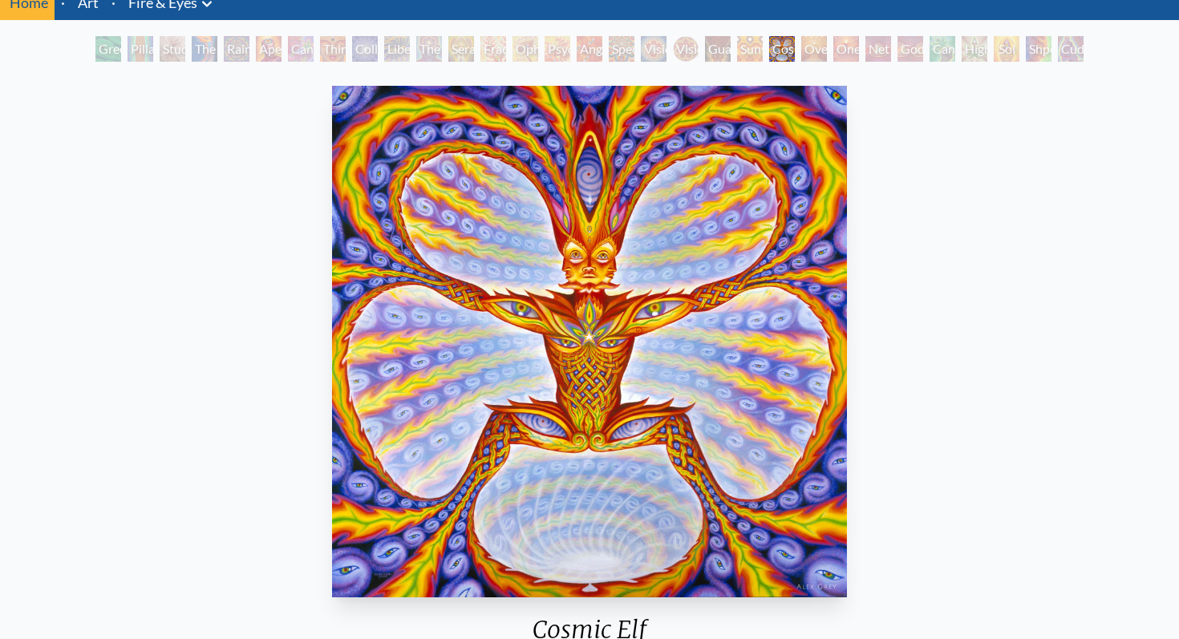
click at [1115, 50] on div "Green Hand Pillar of Awareness Study for the Great Turn The Torch Rainbow Eye R…" at bounding box center [589, 51] width 1179 height 30
click at [769, 39] on div "Cosmic Elf" at bounding box center [782, 49] width 26 height 26
click at [710, 50] on div "Guardian of Infinite Vision" at bounding box center [718, 49] width 26 height 26
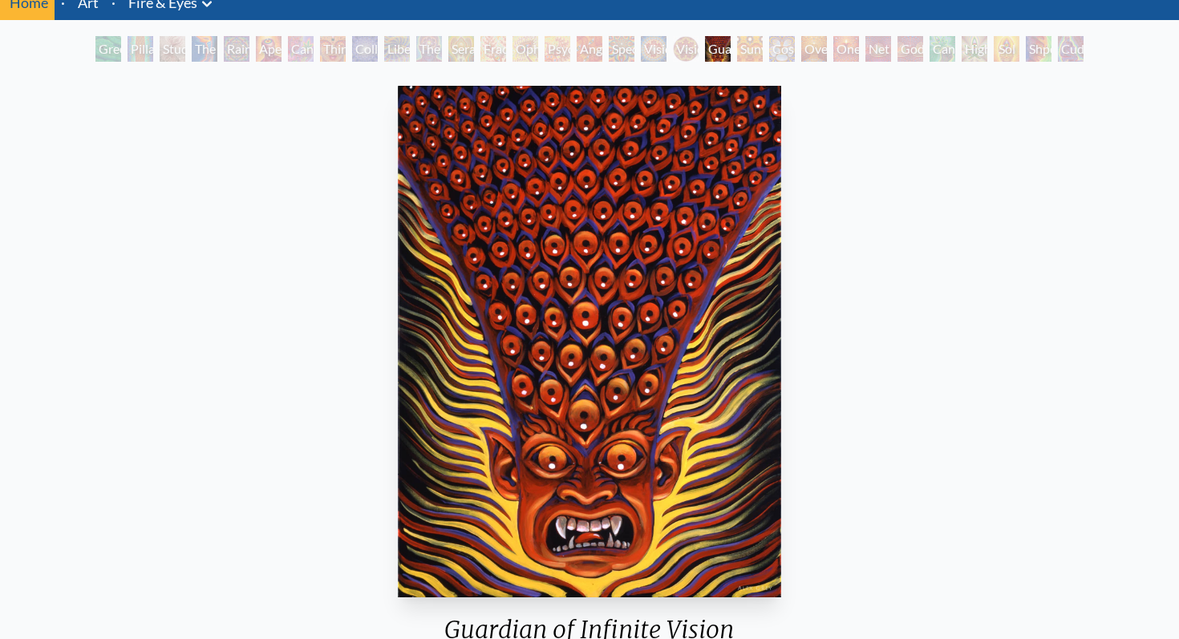
click at [1112, 59] on div "Green Hand Pillar of Awareness Study for the Great Turn The Torch Rainbow Eye R…" at bounding box center [589, 51] width 1179 height 30
click at [730, 232] on img "20 / 31" at bounding box center [589, 342] width 382 height 512
click at [629, 66] on div "Green Hand Pillar of Awareness Study for the Great Turn The Torch Rainbow Eye R…" at bounding box center [589, 51] width 994 height 30
click at [627, 55] on div "Spectral Lotus" at bounding box center [622, 49] width 26 height 26
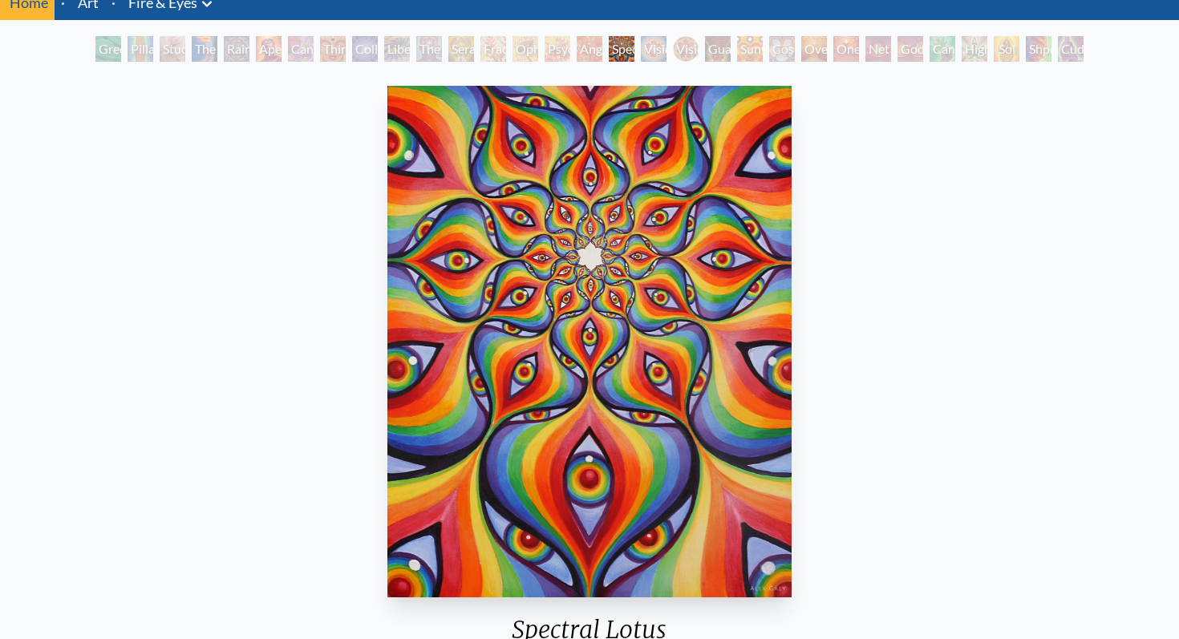
click at [798, 115] on div "Spectral Lotus 2007, acrylic on wood, 11 x 14 in. Visit the CoSM Shop" at bounding box center [589, 435] width 1153 height 712
click at [651, 284] on img "17 / 31" at bounding box center [589, 342] width 404 height 512
click at [683, 274] on img "17 / 31" at bounding box center [589, 342] width 404 height 512
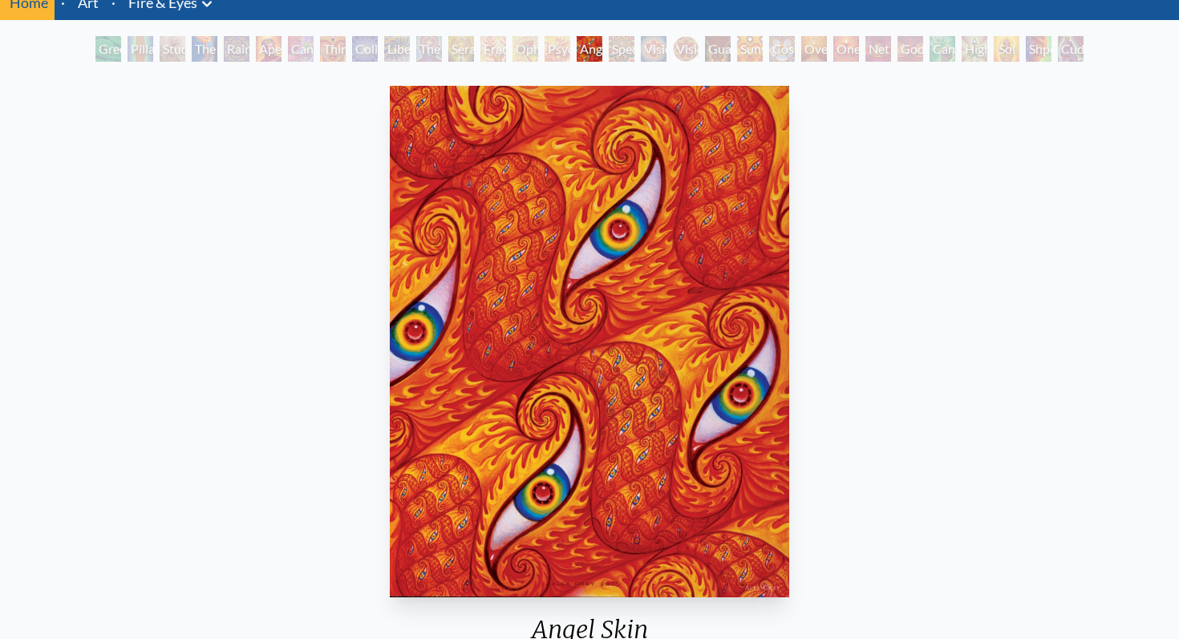
click at [683, 274] on img "16 / 31" at bounding box center [590, 342] width 400 height 512
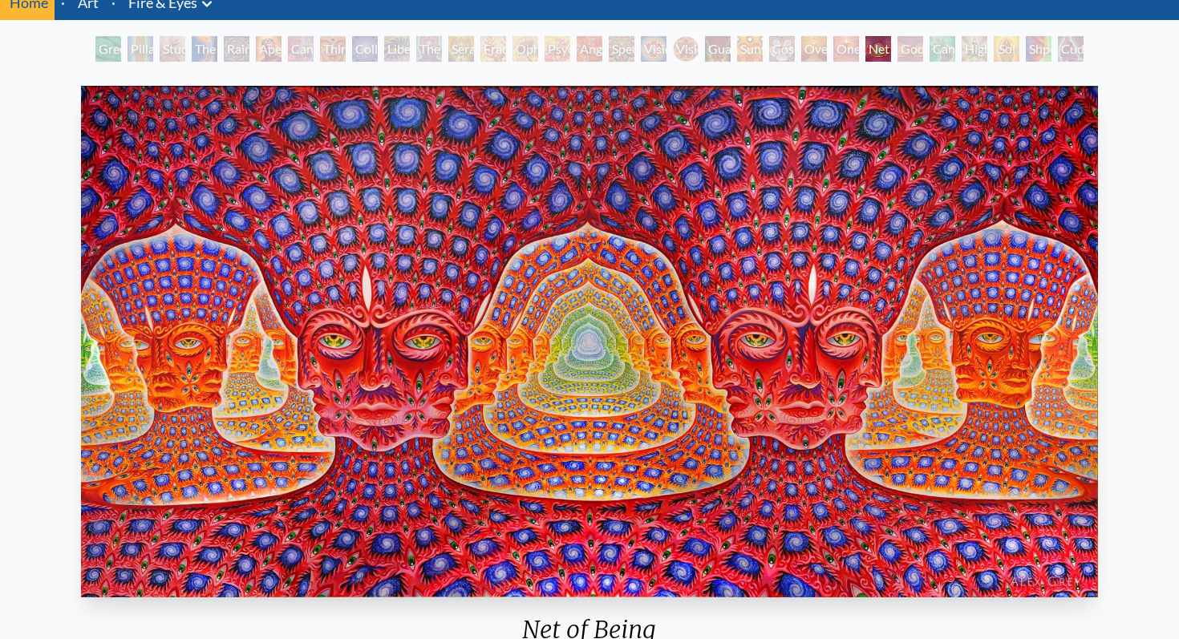
click at [569, 456] on img "25 / 31" at bounding box center [590, 342] width 1018 height 512
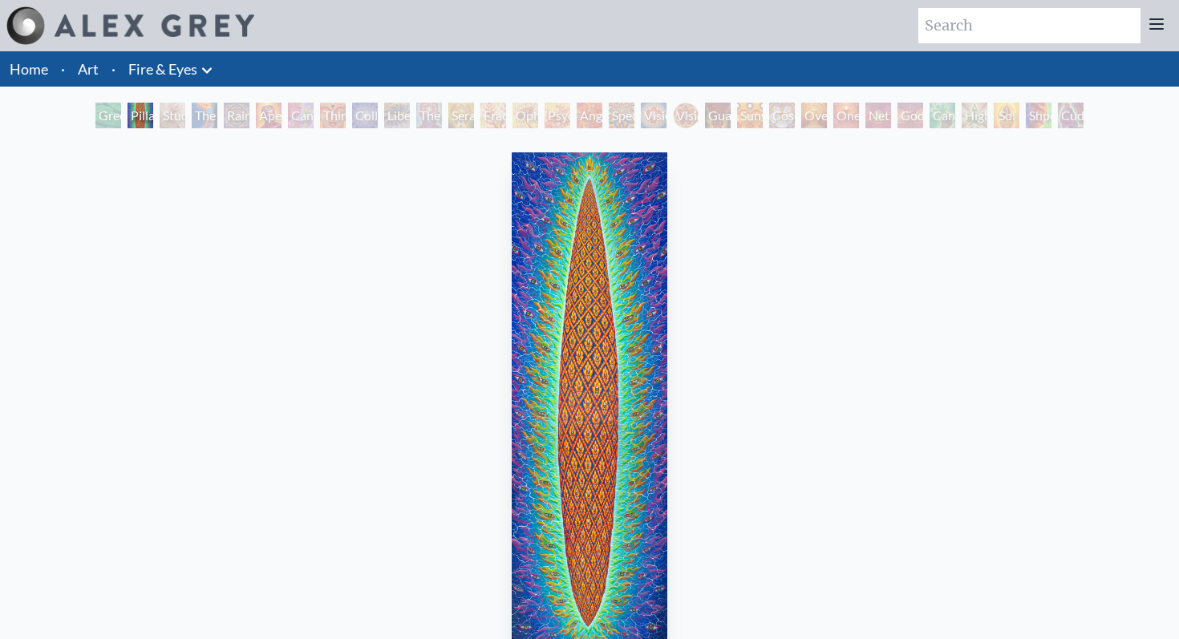
click at [101, 70] on li "Art" at bounding box center [88, 68] width 34 height 35
click at [96, 74] on link "Art" at bounding box center [88, 69] width 21 height 22
click at [91, 56] on li "Art" at bounding box center [88, 68] width 34 height 35
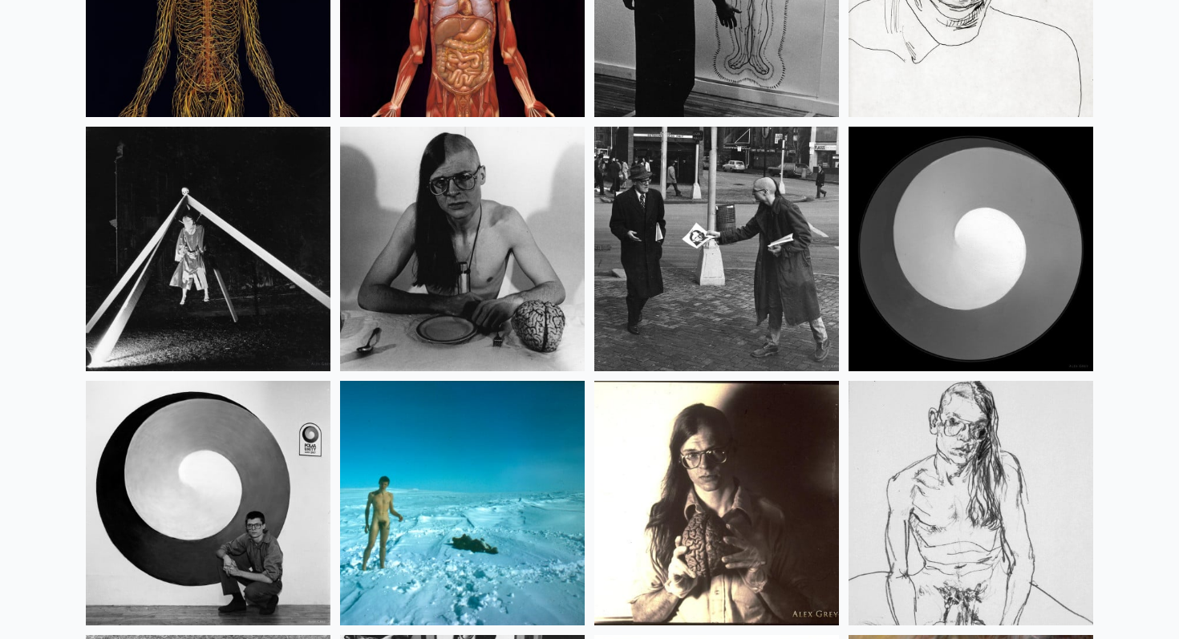
scroll to position [20382, 0]
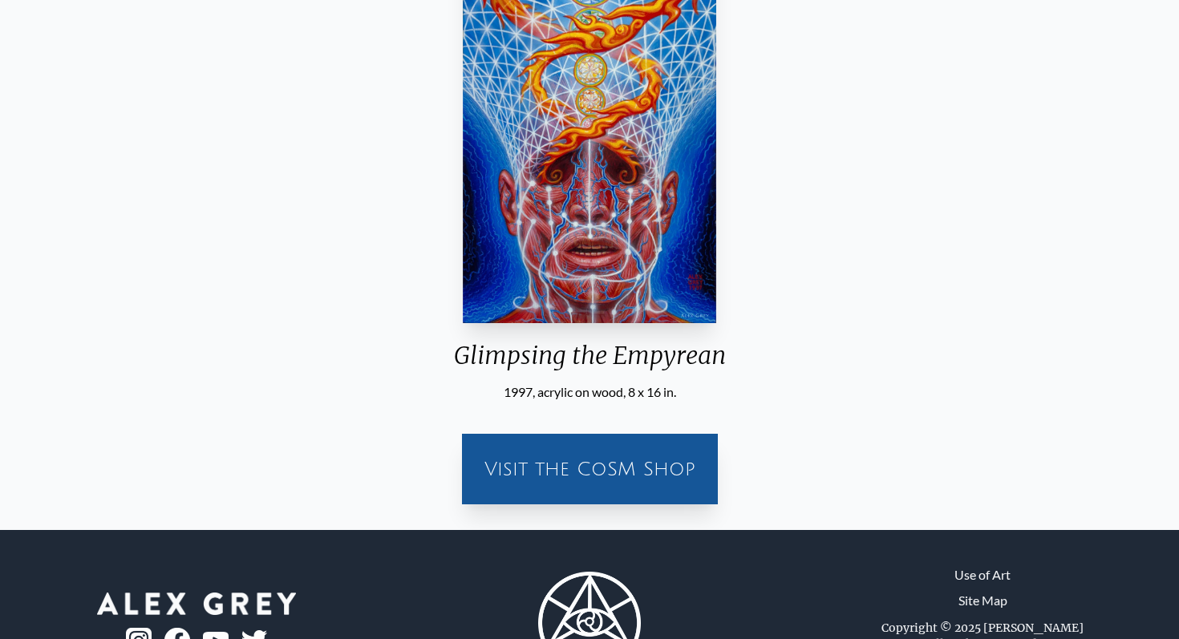
scroll to position [418, 0]
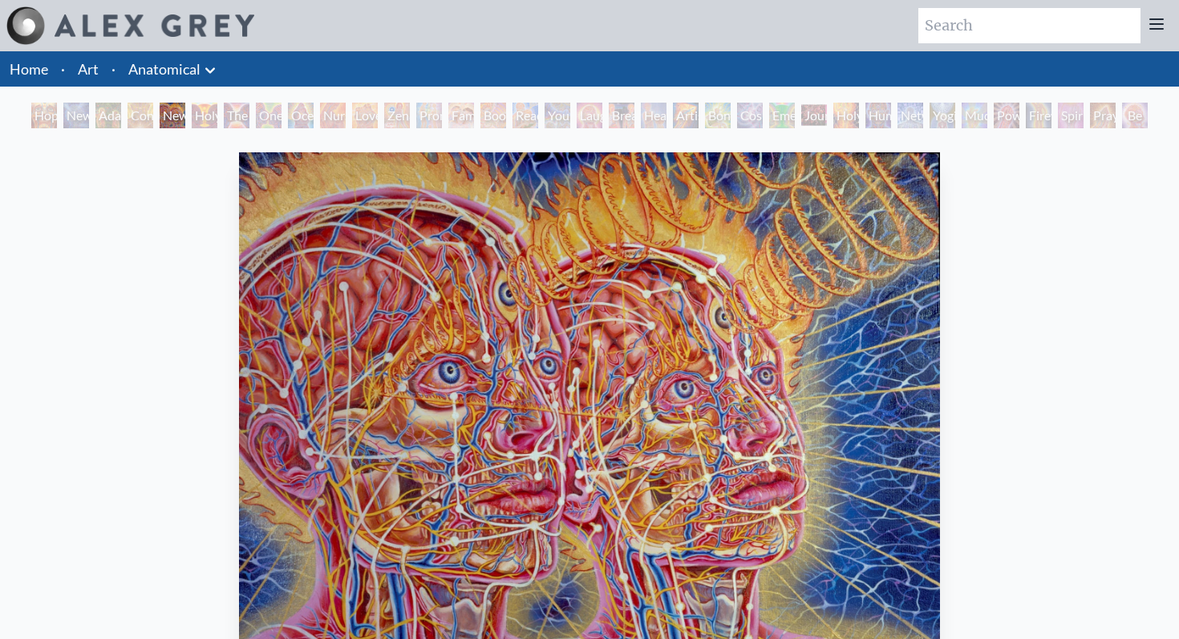
click at [34, 116] on div "Hope" at bounding box center [44, 116] width 26 height 26
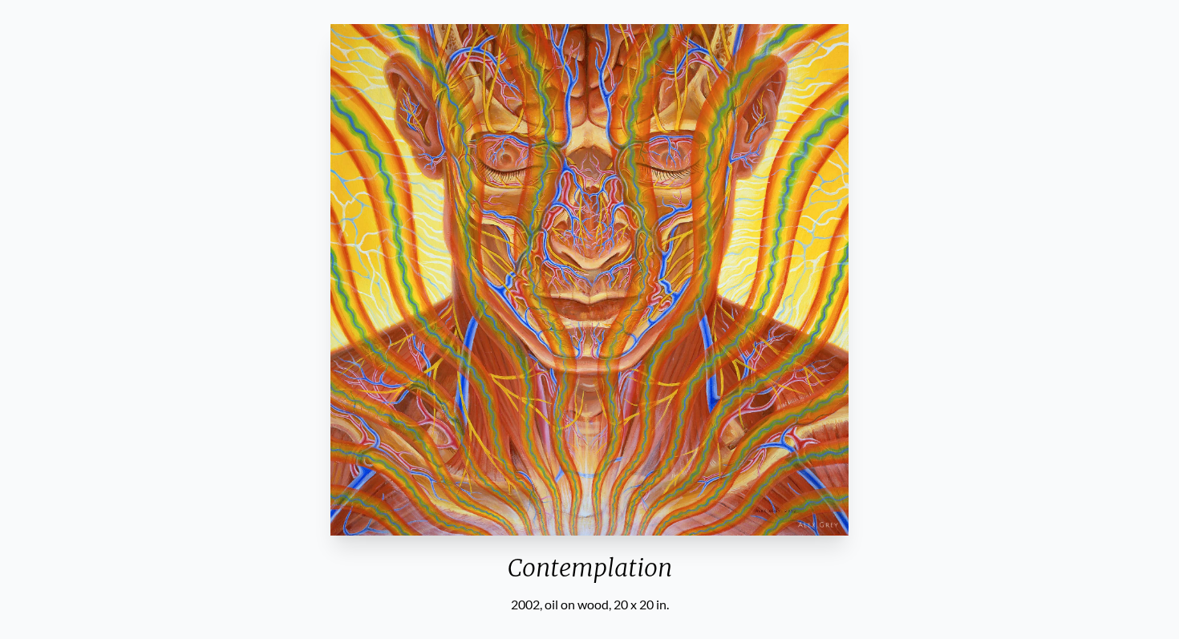
scroll to position [127, 0]
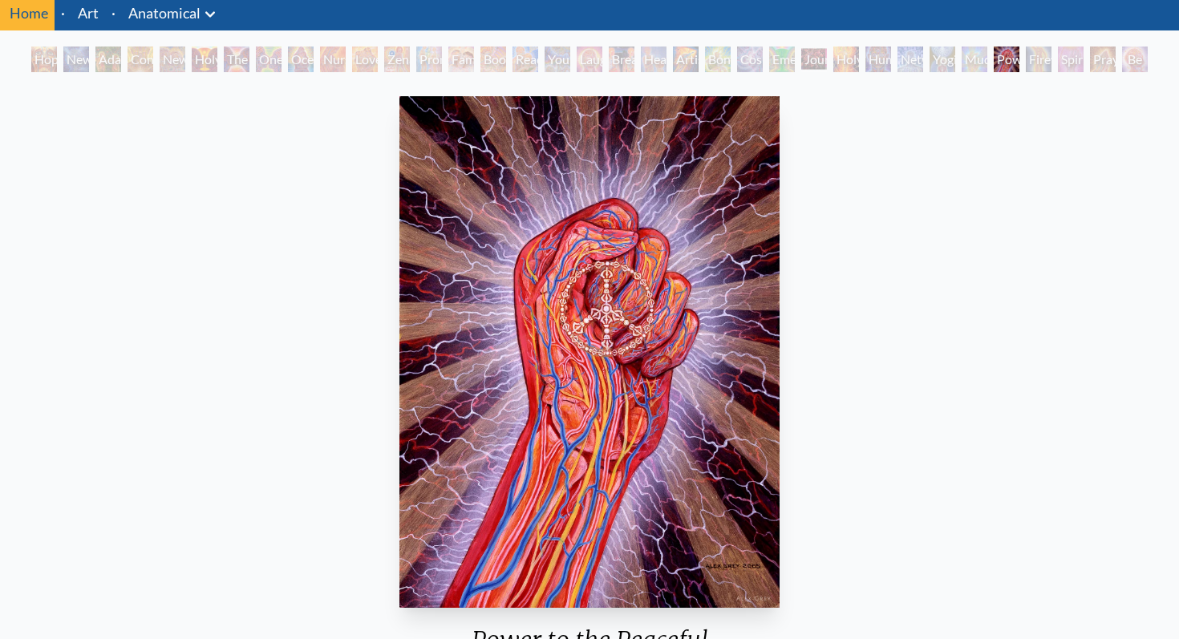
scroll to position [57, 0]
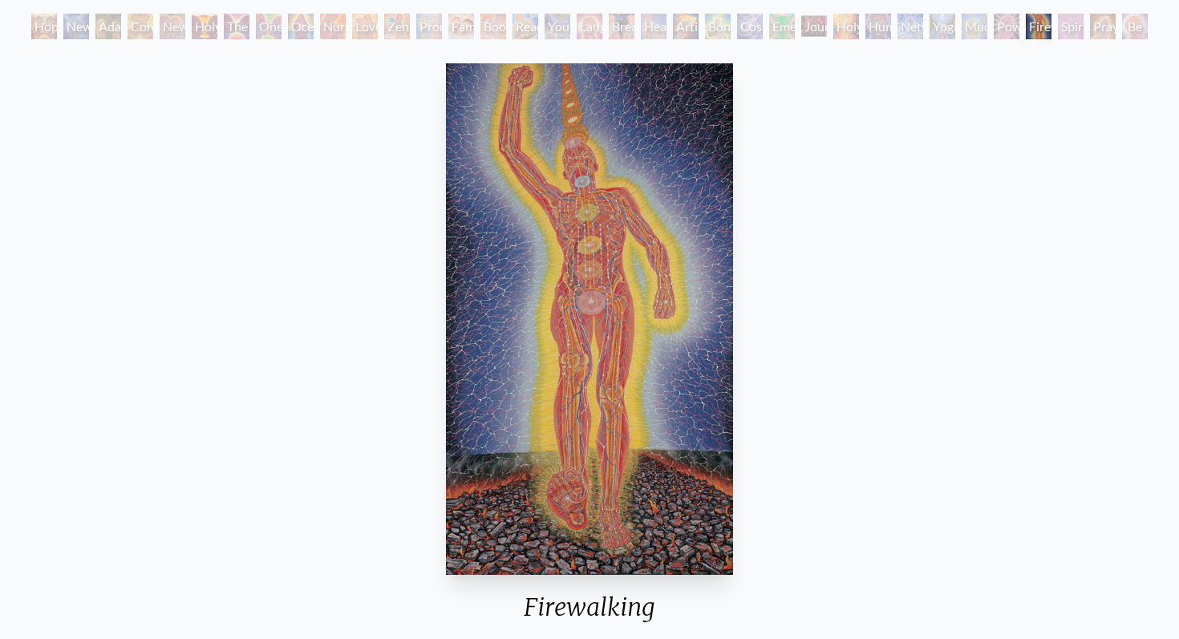
scroll to position [92, 0]
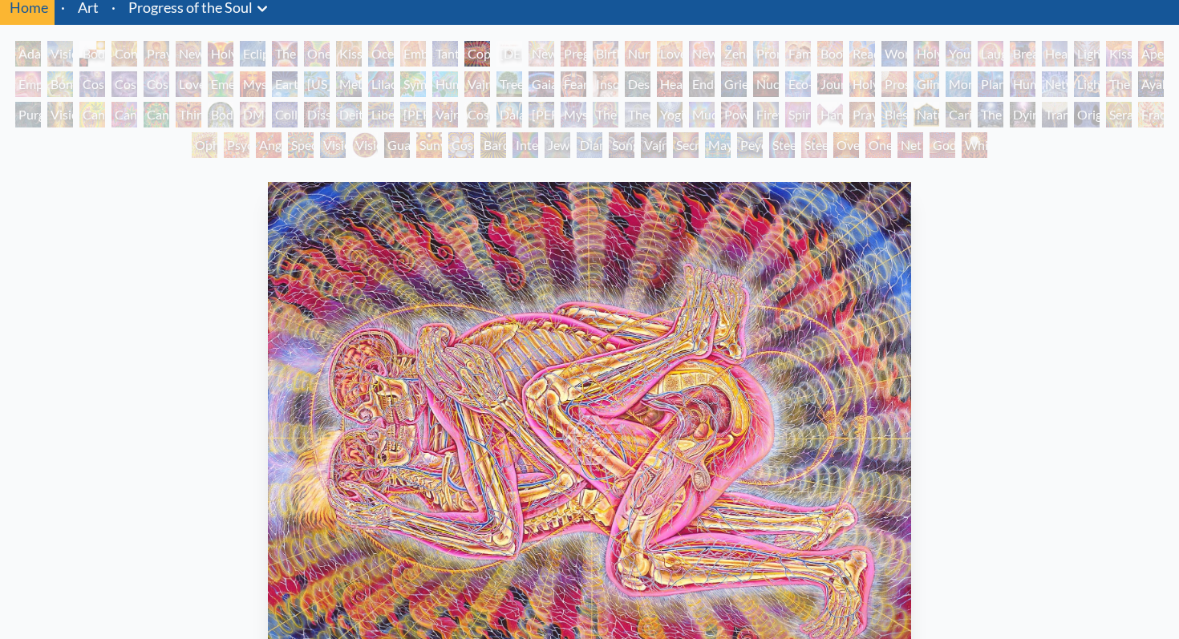
scroll to position [60, 0]
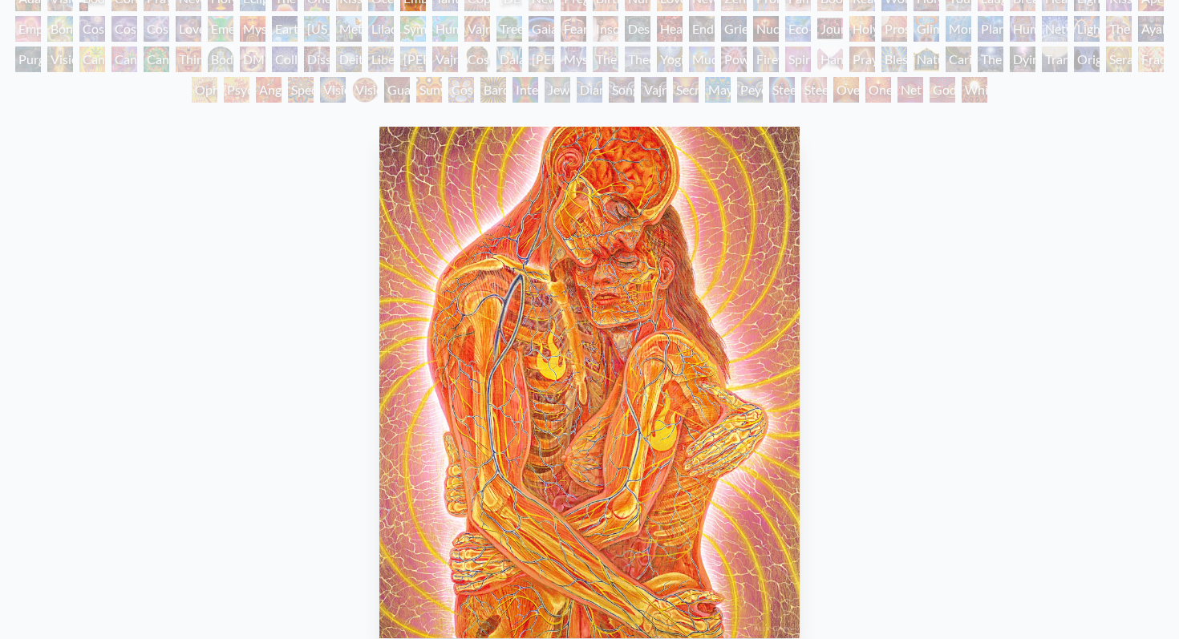
scroll to position [119, 0]
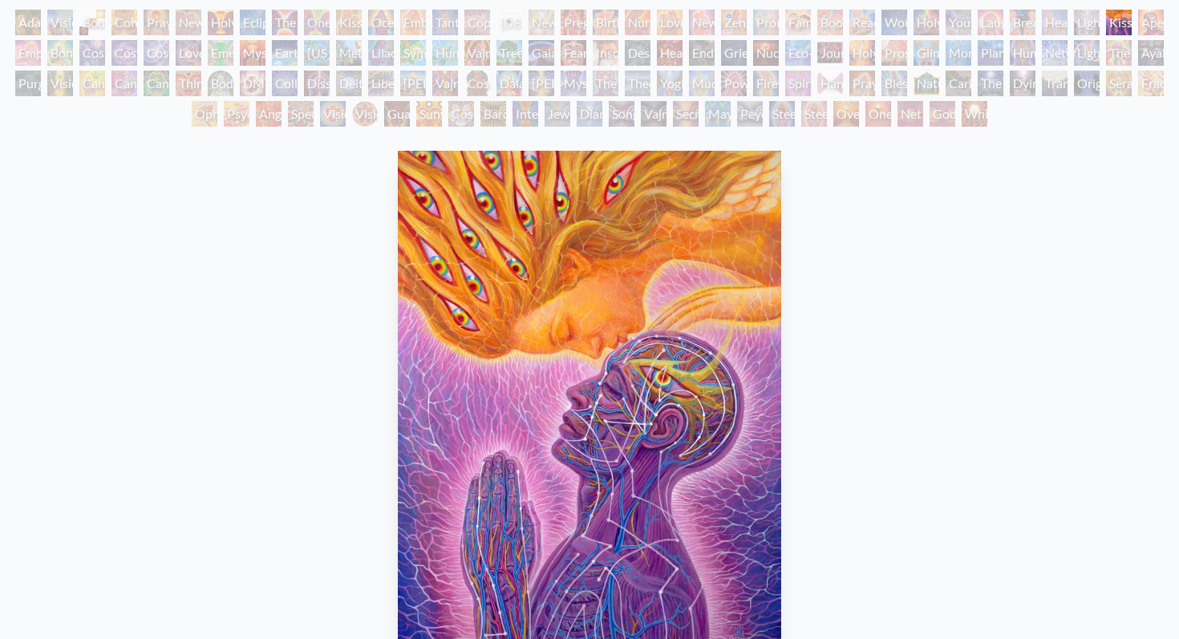
scroll to position [109, 0]
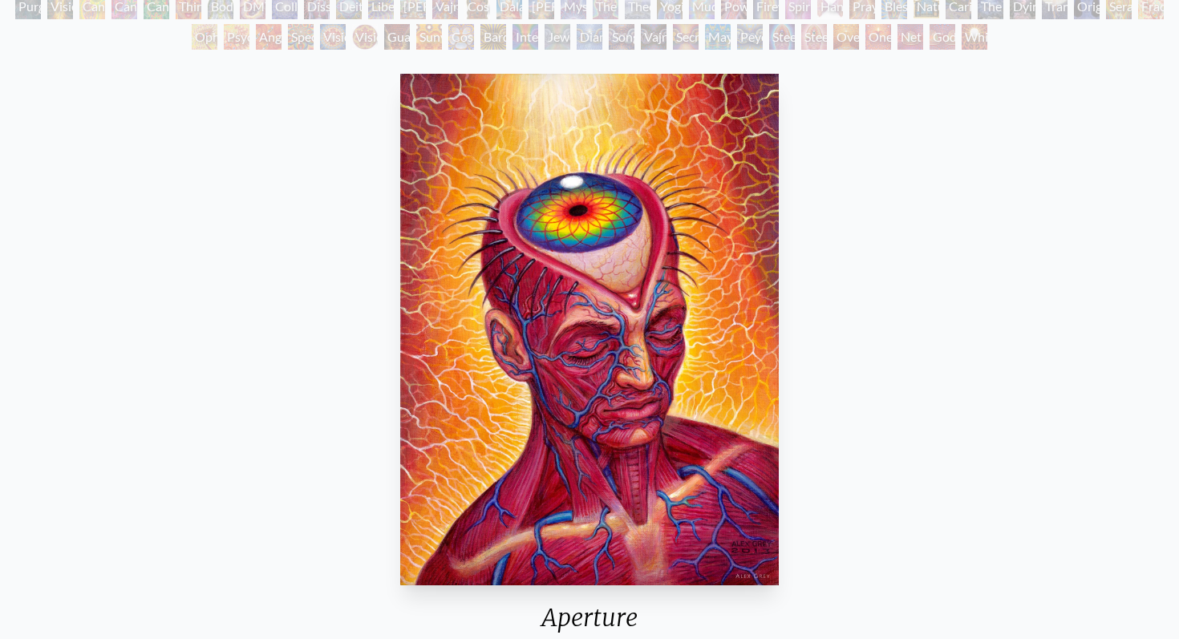
scroll to position [173, 0]
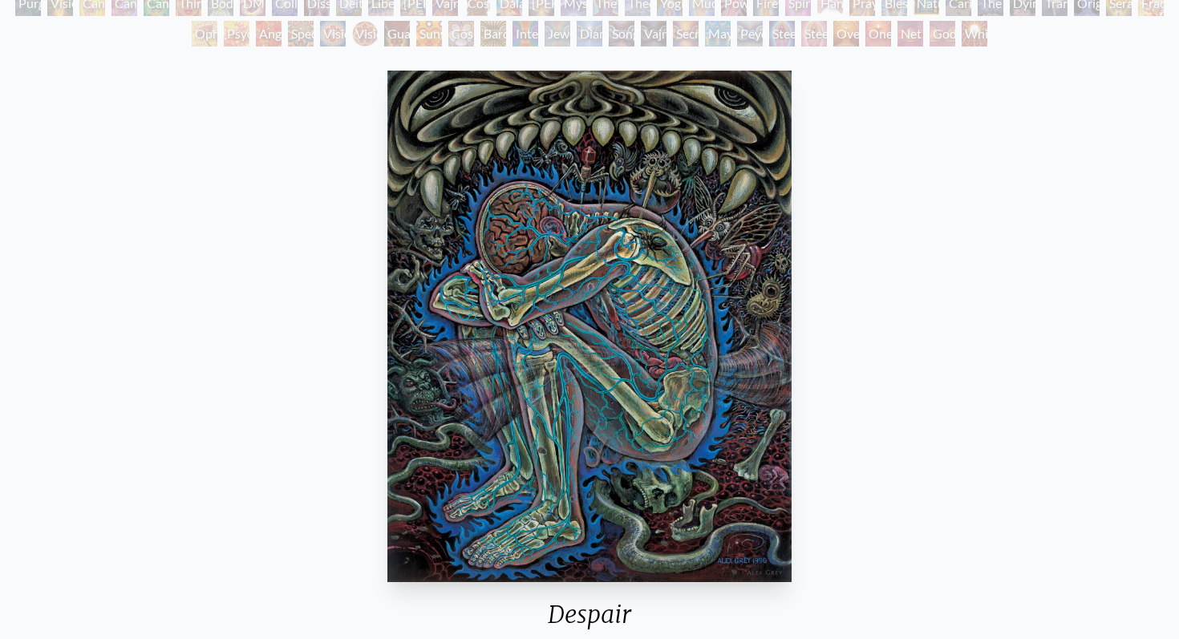
click at [528, 265] on img "56 / 133" at bounding box center [588, 327] width 403 height 512
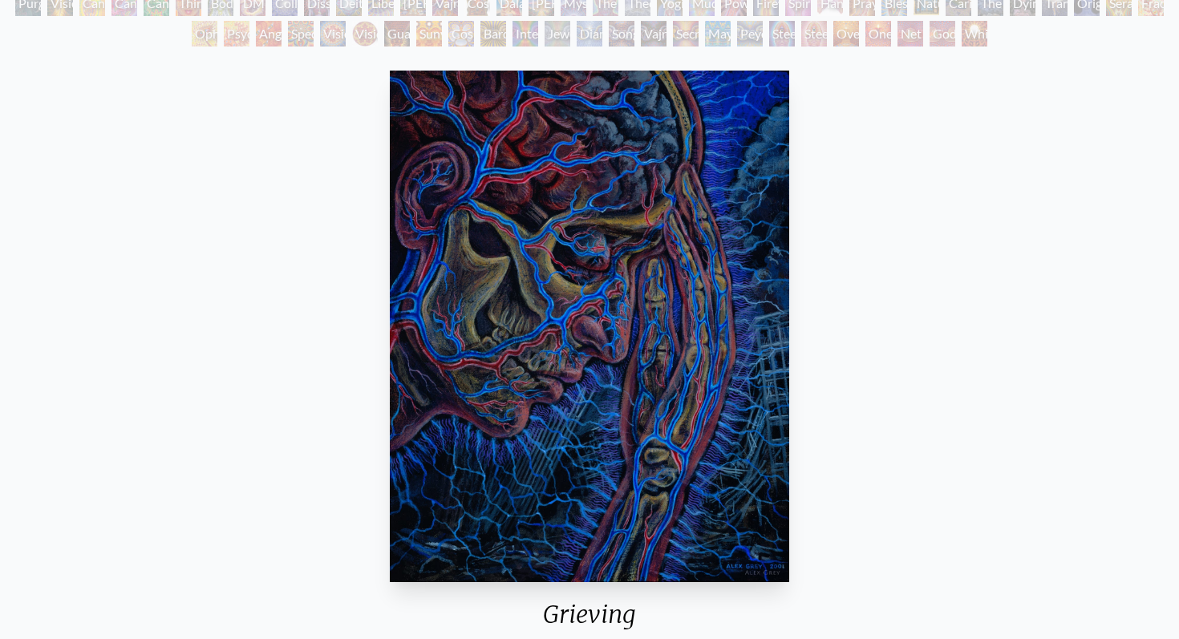
click at [799, 211] on div "Grieving 2001, acrylic on wood, 11 x 14 in. Visit the CoSM Shop" at bounding box center [589, 420] width 1153 height 712
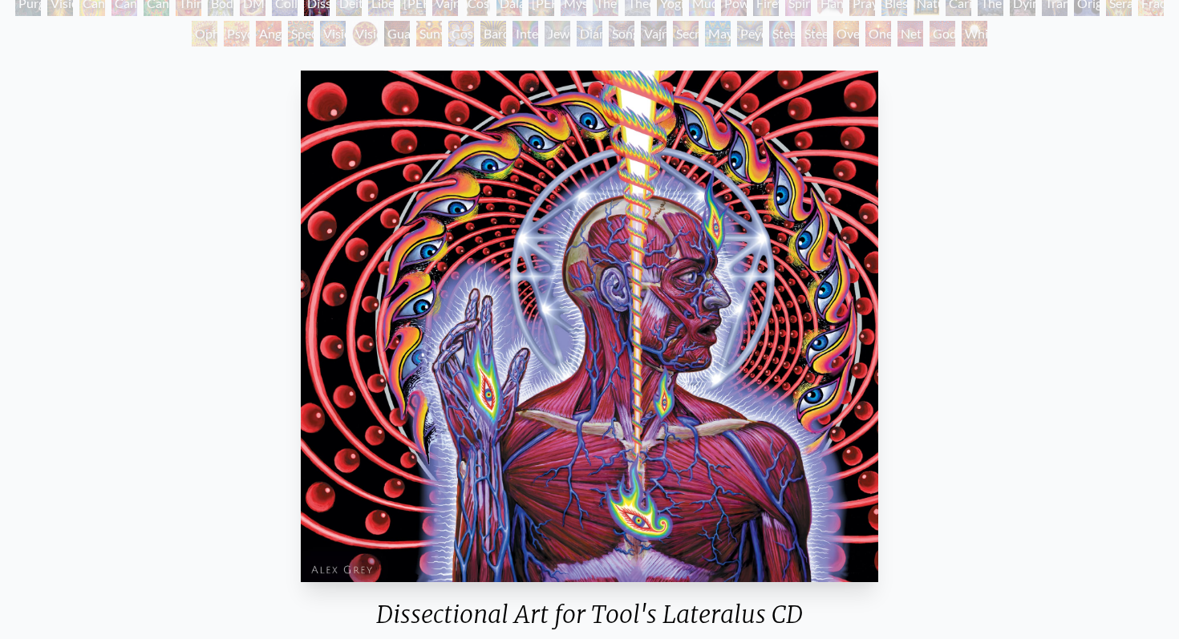
click at [685, 493] on img "82 / 133" at bounding box center [589, 327] width 577 height 512
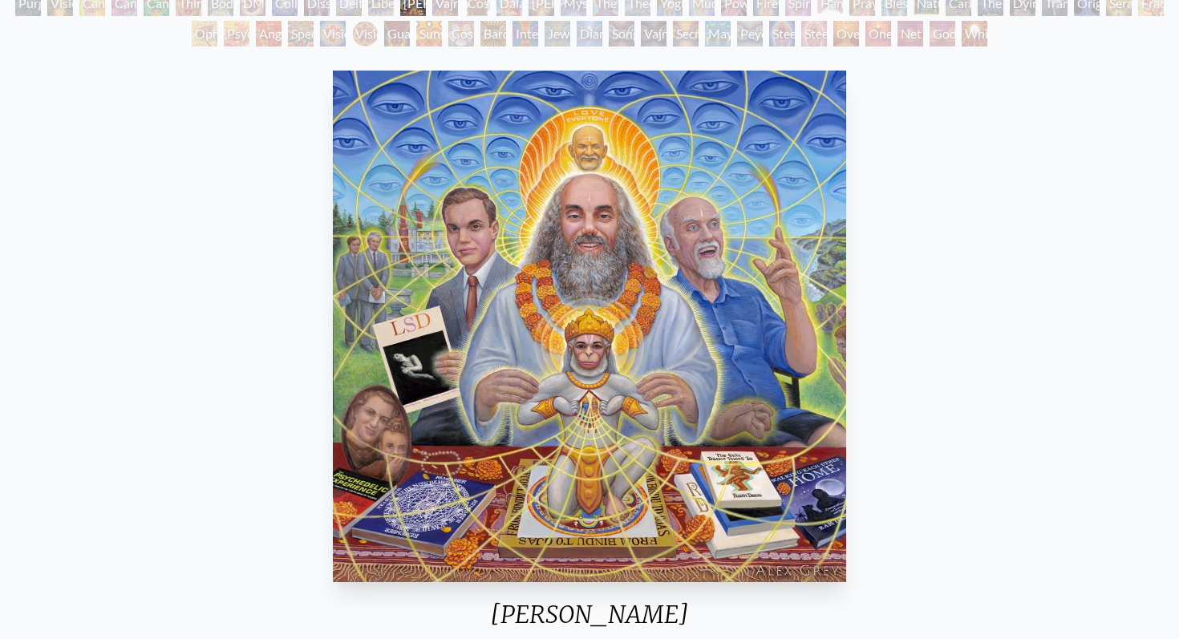
click at [936, 262] on div "Ram Dass 2018, oil on wood panel, 48 x 48 in. Visit the CoSM Shop" at bounding box center [589, 420] width 1153 height 712
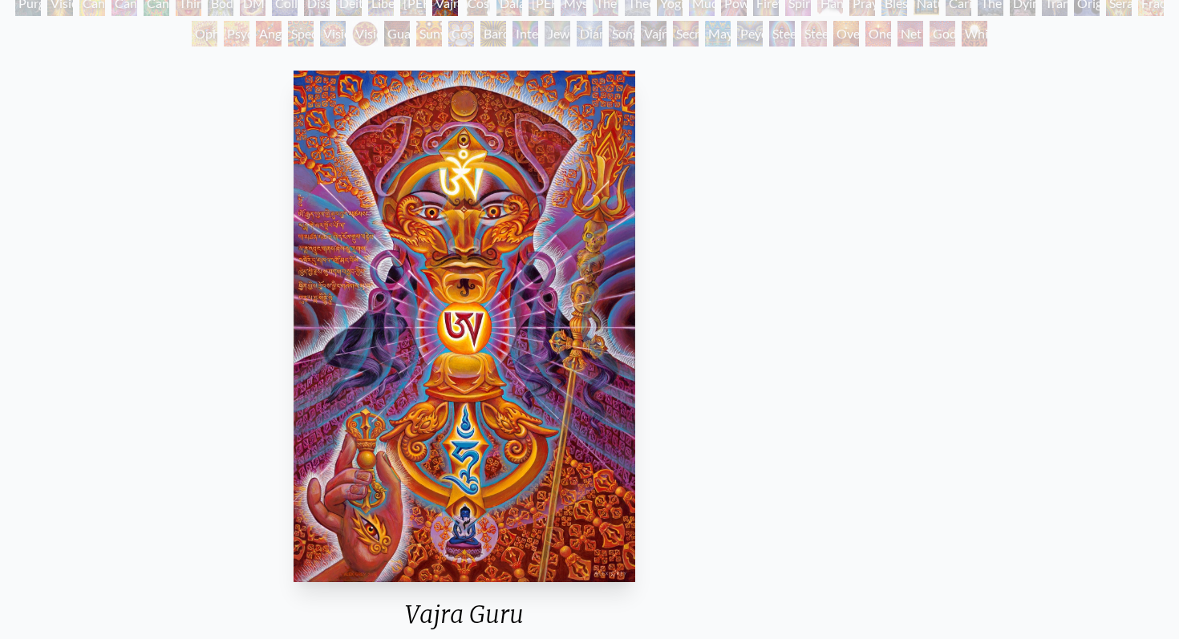
click at [556, 616] on div "Vajra Guru" at bounding box center [464, 621] width 354 height 42
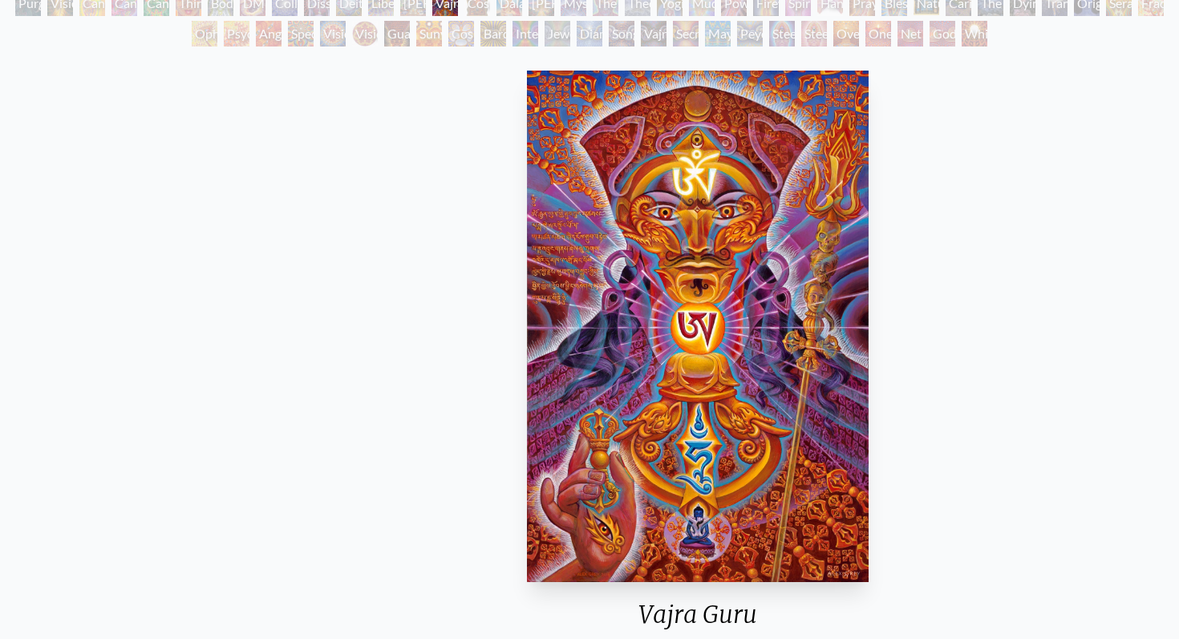
click at [640, 609] on div "Vajra Guru" at bounding box center [697, 621] width 354 height 42
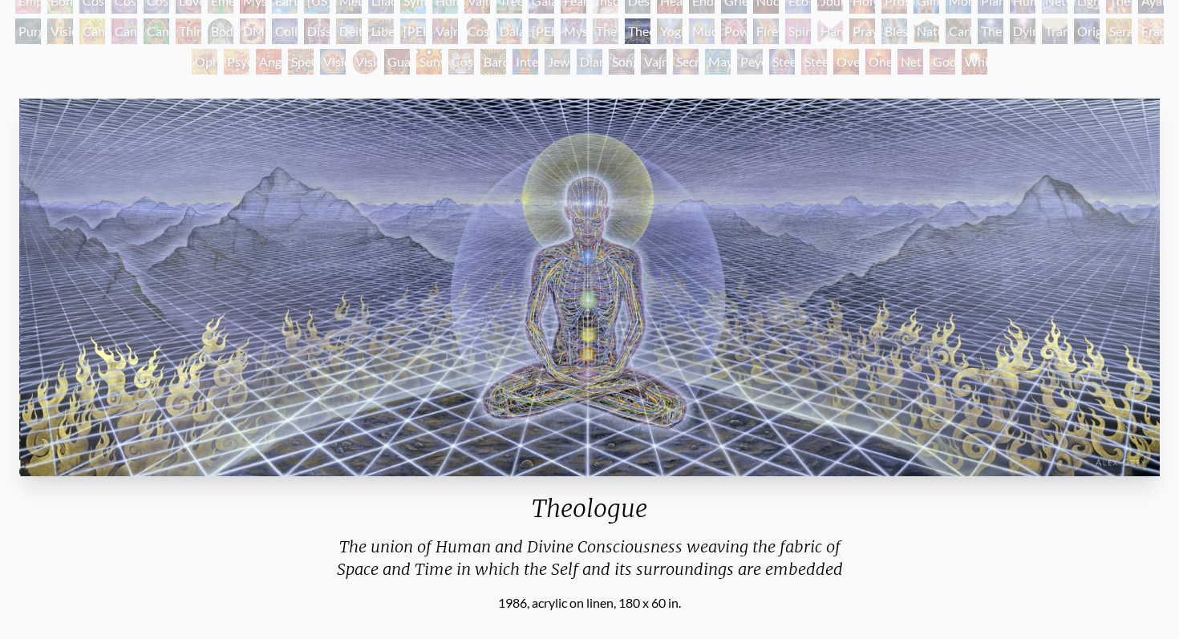
scroll to position [143, 0]
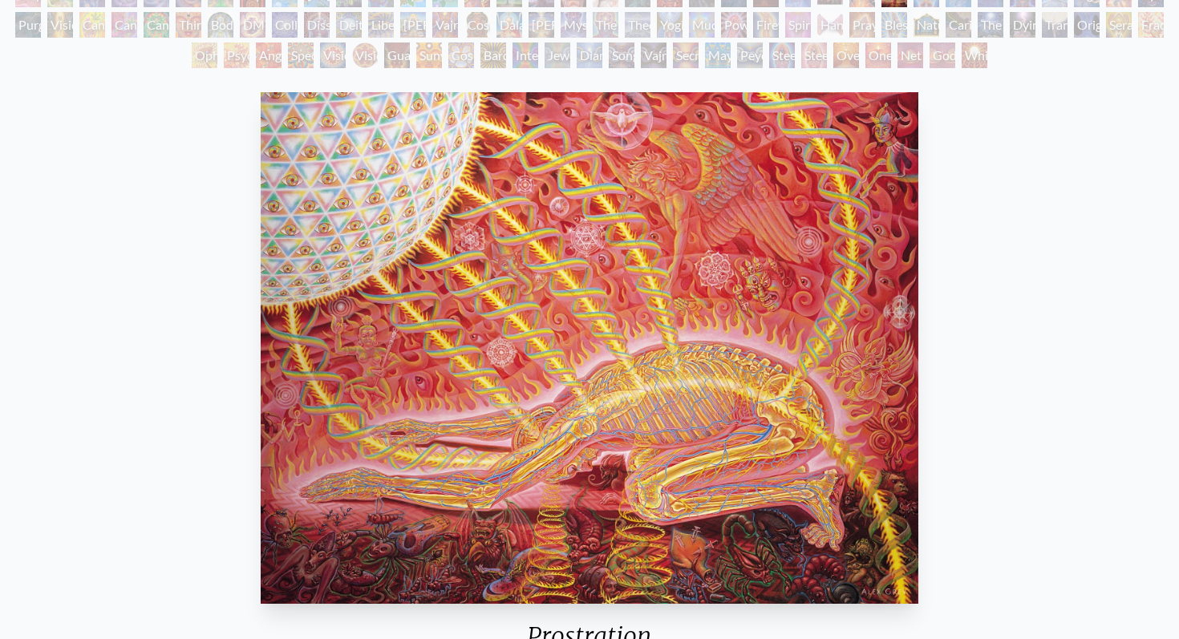
scroll to position [152, 0]
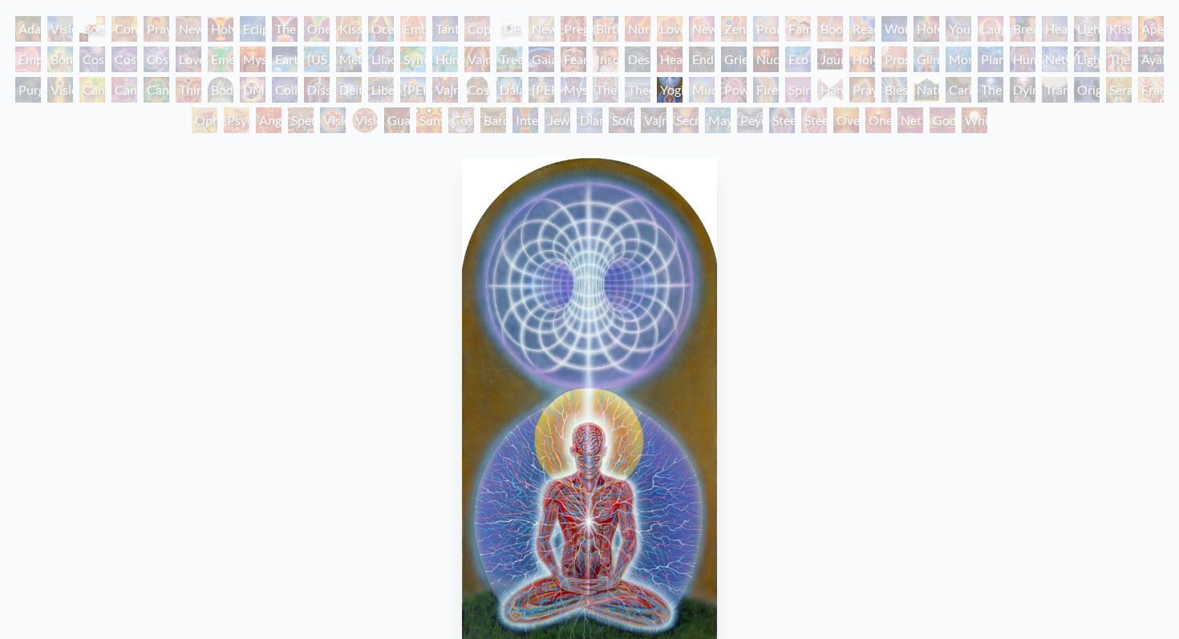
scroll to position [89, 0]
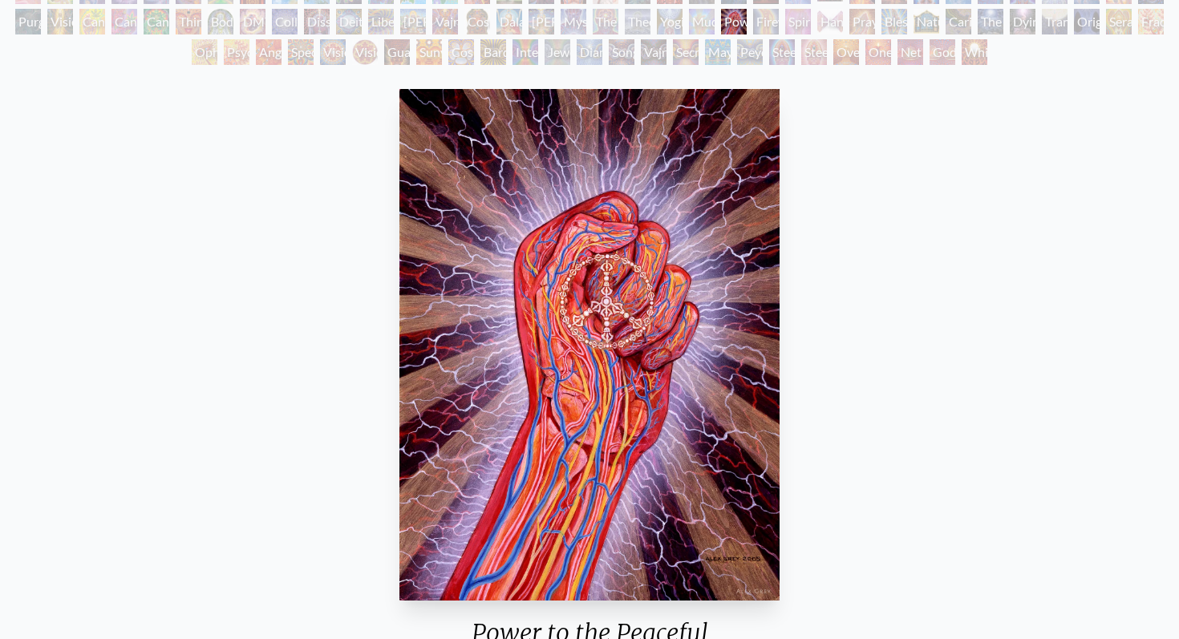
scroll to position [156, 0]
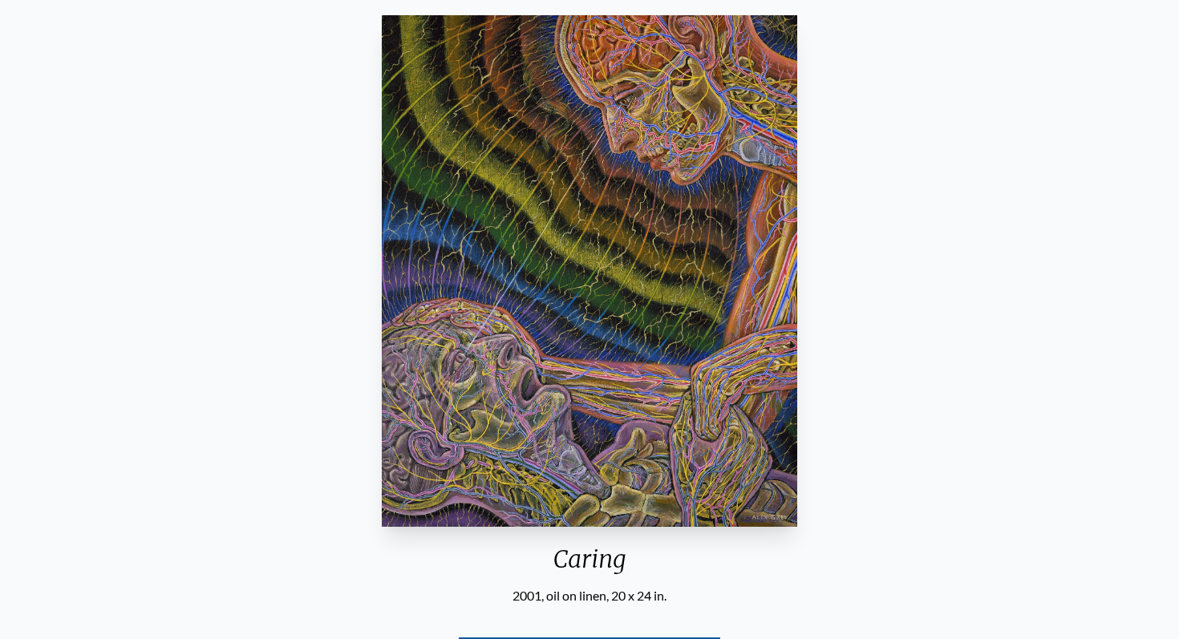
scroll to position [225, 0]
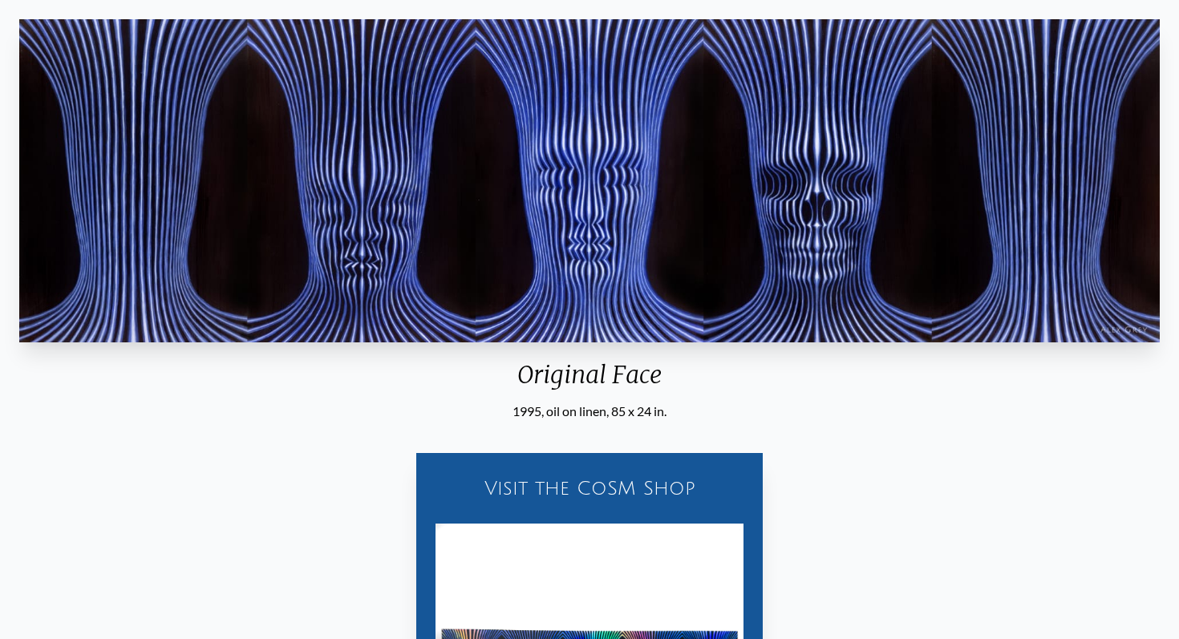
click at [756, 419] on div "1995, oil on linen, 85 x 24 in." at bounding box center [589, 411] width 1153 height 19
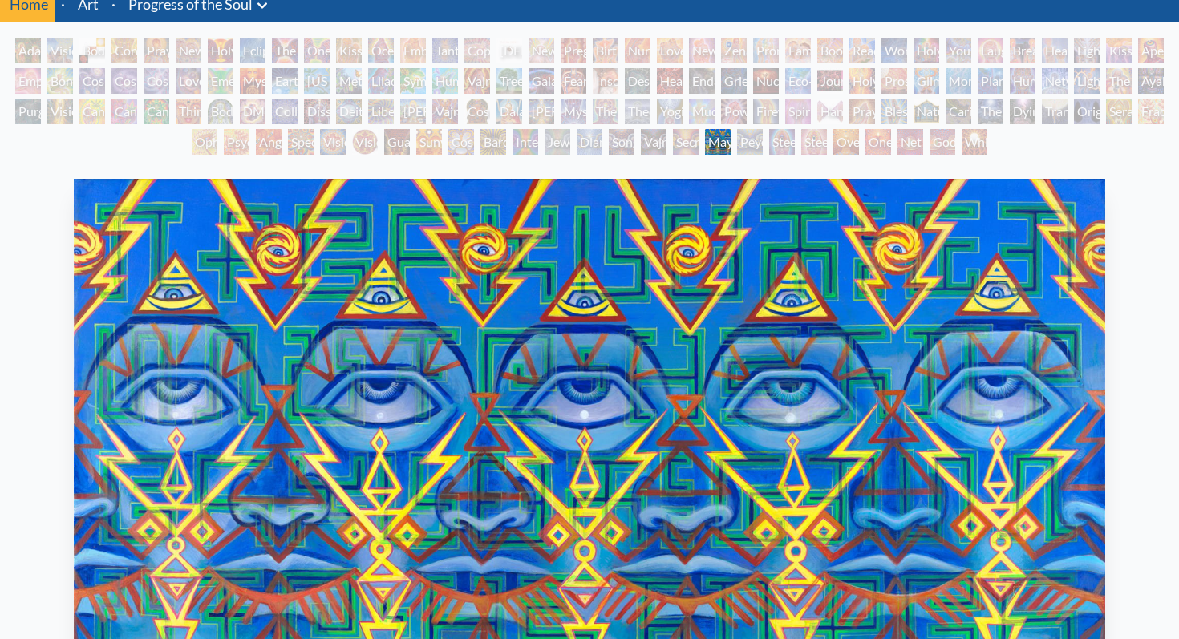
scroll to position [115, 0]
